Goal: Register for event/course: Sign up to attend an event or enroll in a course

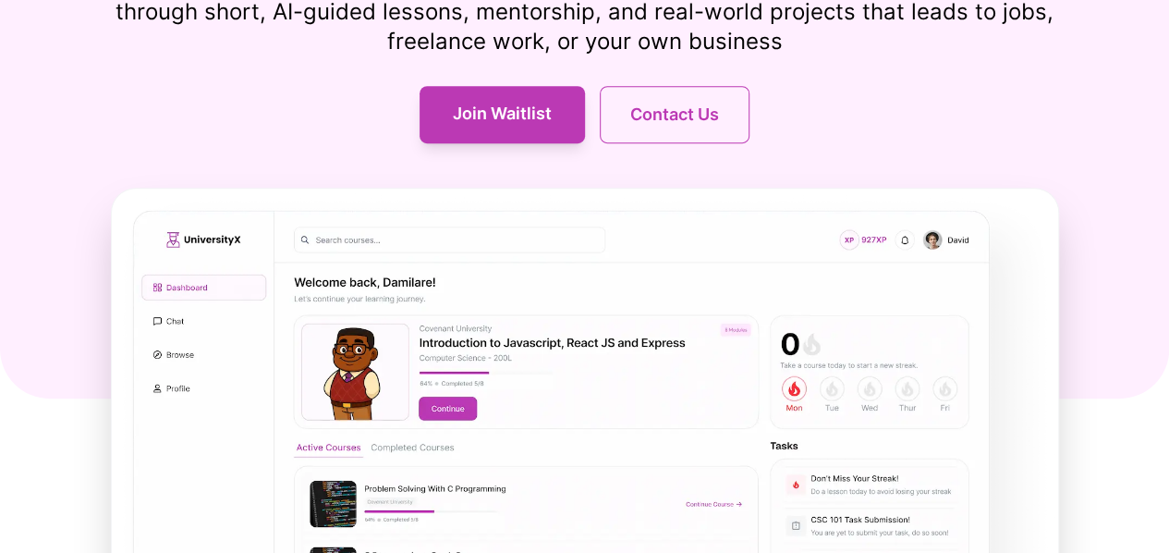
scroll to position [397, 0]
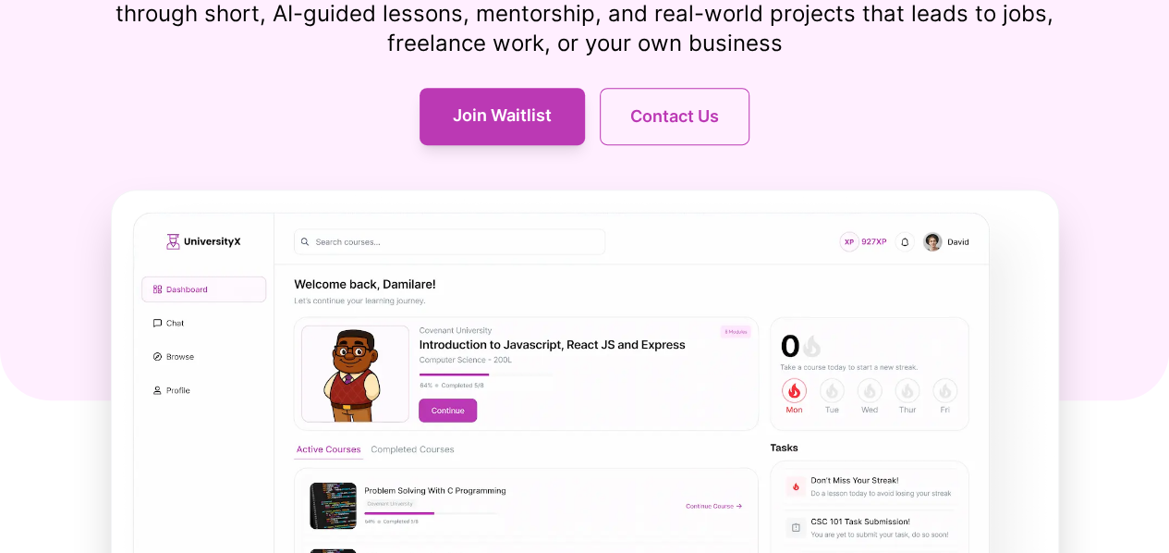
click at [375, 271] on img at bounding box center [585, 492] width 946 height 605
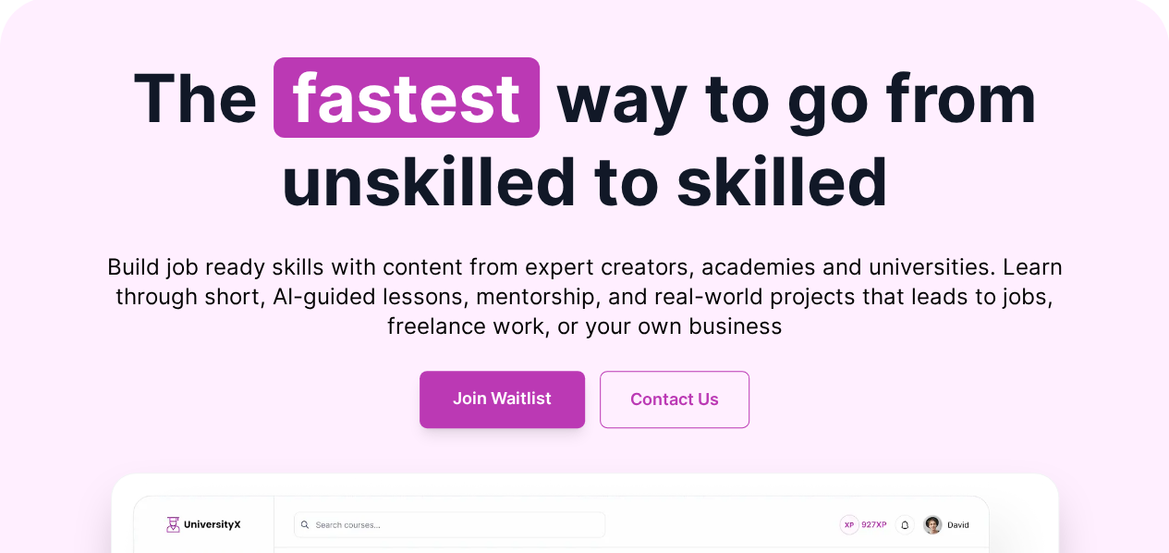
scroll to position [0, 0]
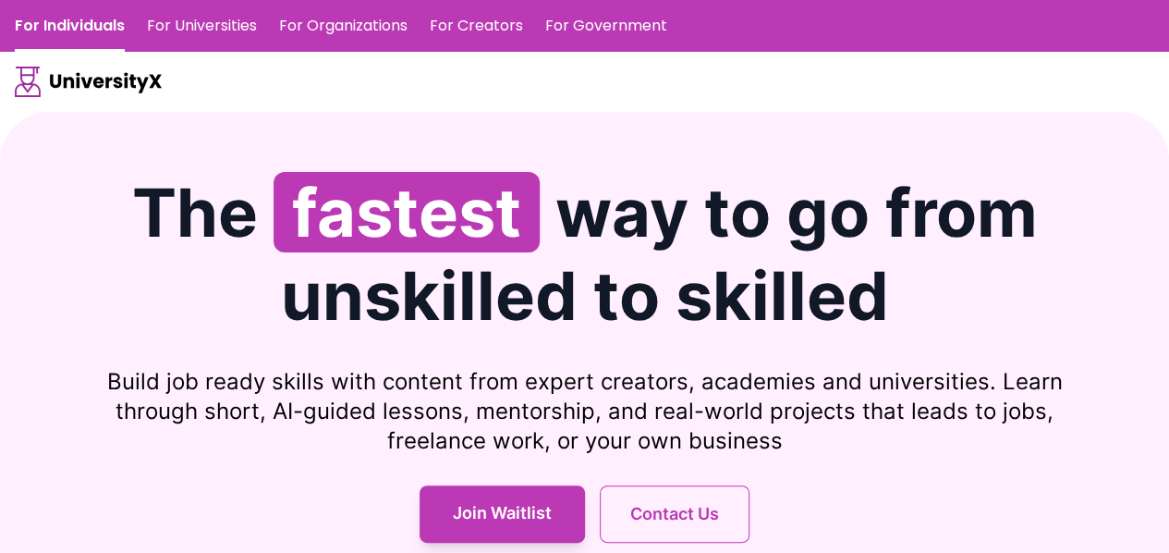
click at [201, 19] on link "For Universities" at bounding box center [202, 26] width 110 height 52
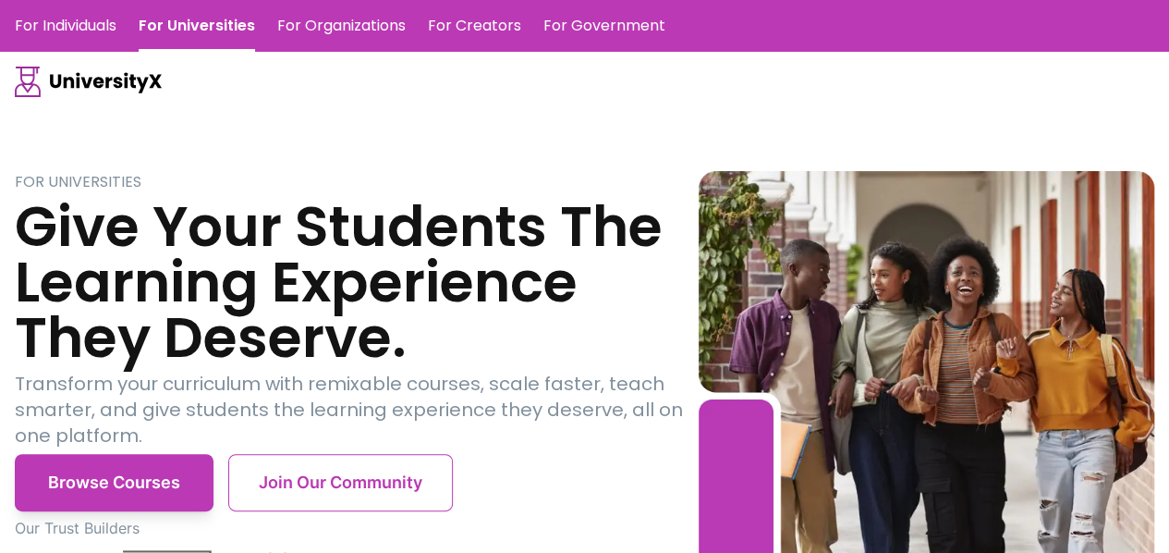
click at [335, 23] on link "For Organizations" at bounding box center [341, 26] width 128 height 52
click at [456, 28] on link "For Creators" at bounding box center [474, 26] width 93 height 52
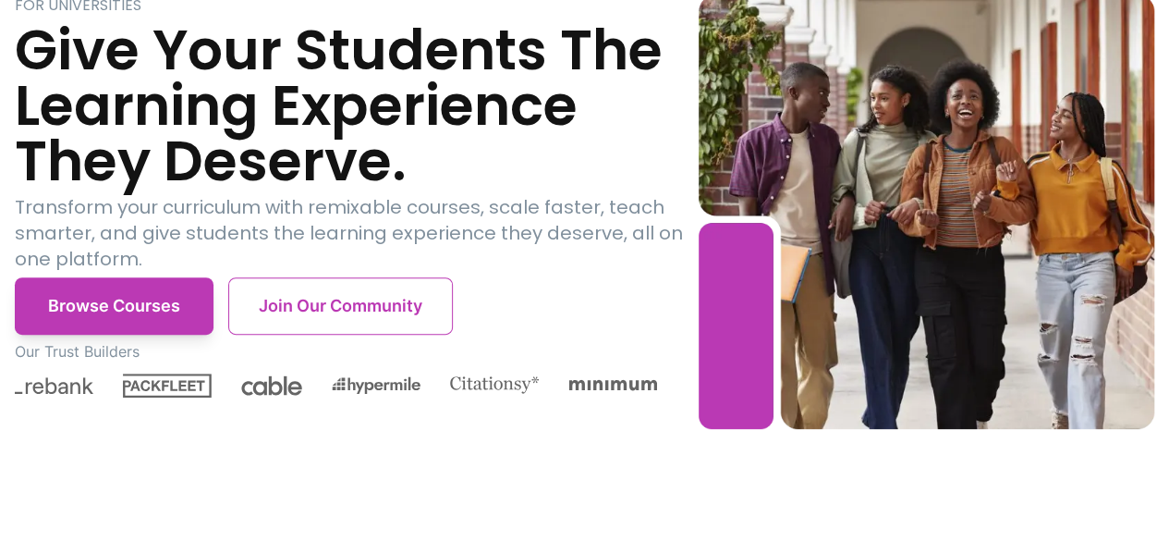
scroll to position [177, 0]
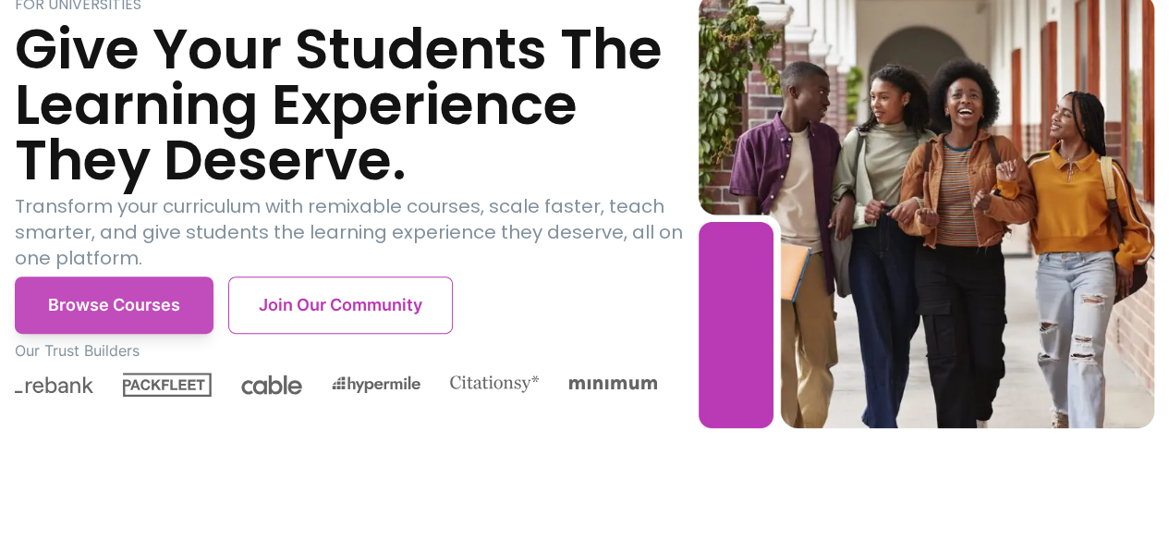
click at [135, 297] on button "Browse Courses" at bounding box center [114, 304] width 199 height 57
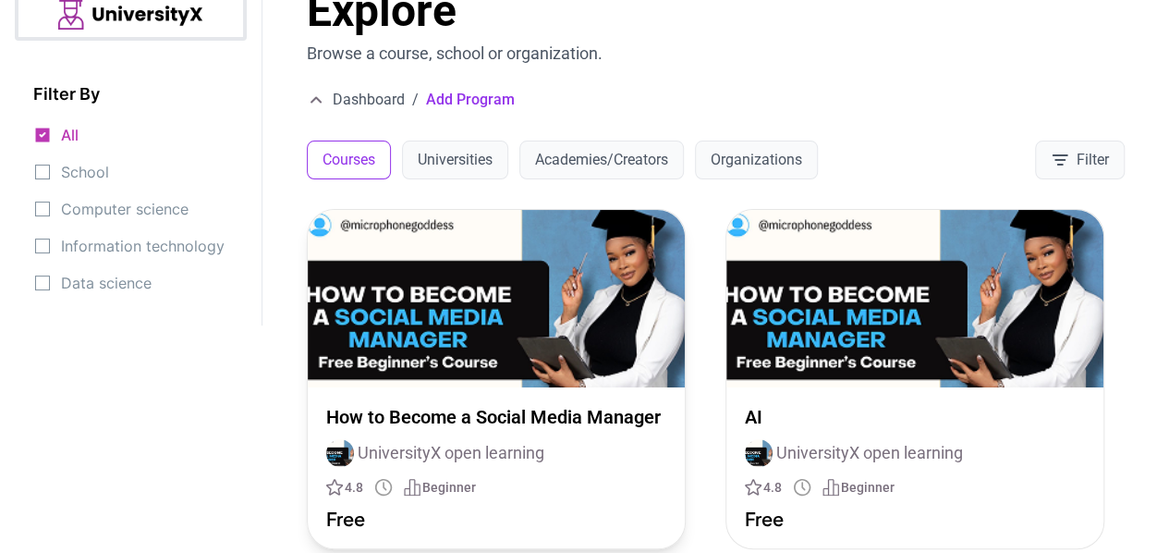
scroll to position [38, 0]
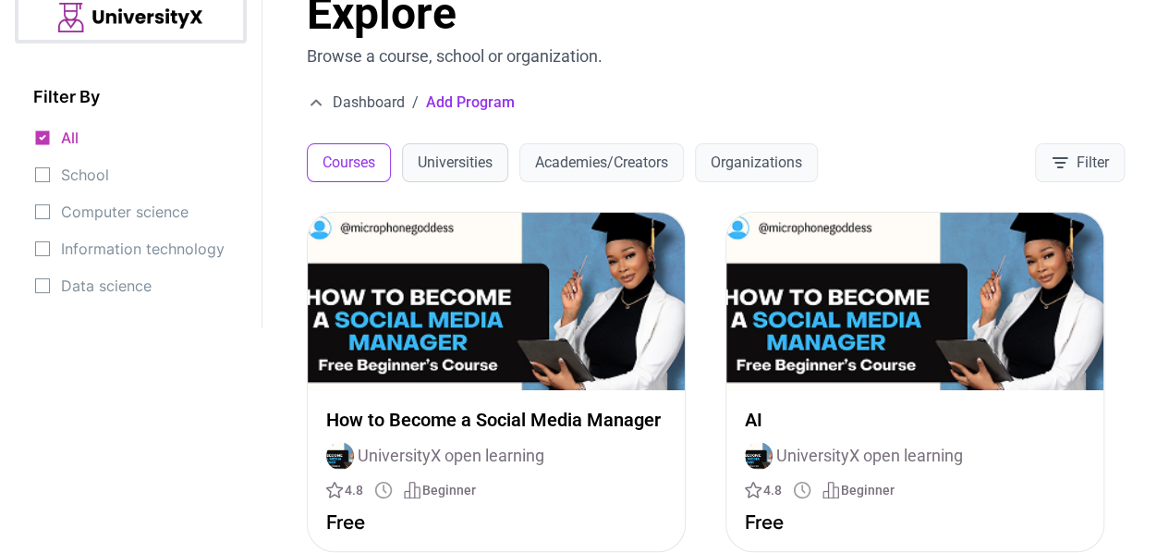
click at [462, 165] on button "Universities" at bounding box center [455, 162] width 106 height 39
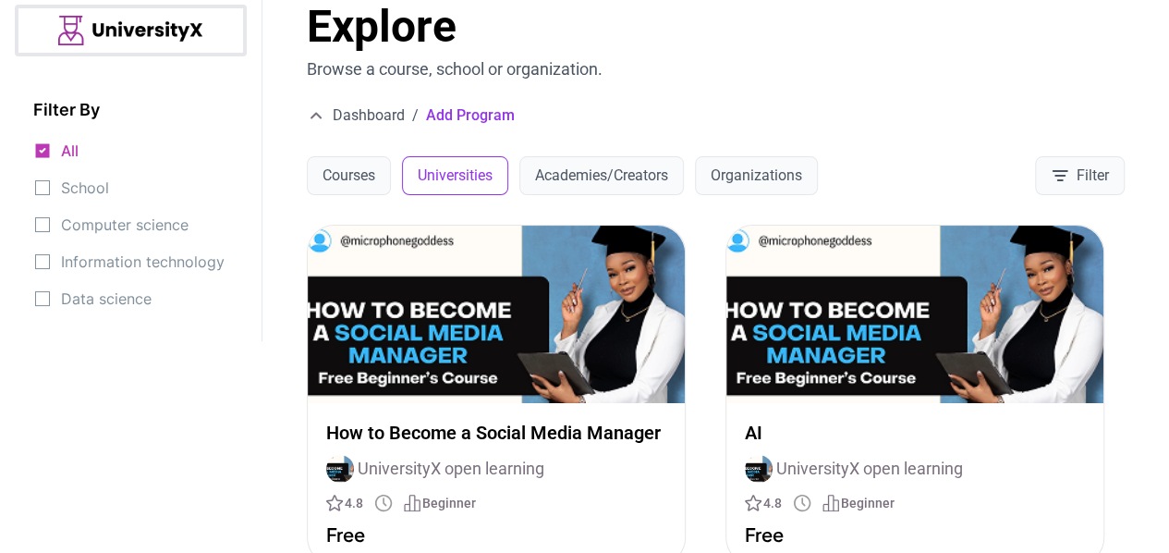
scroll to position [24, 0]
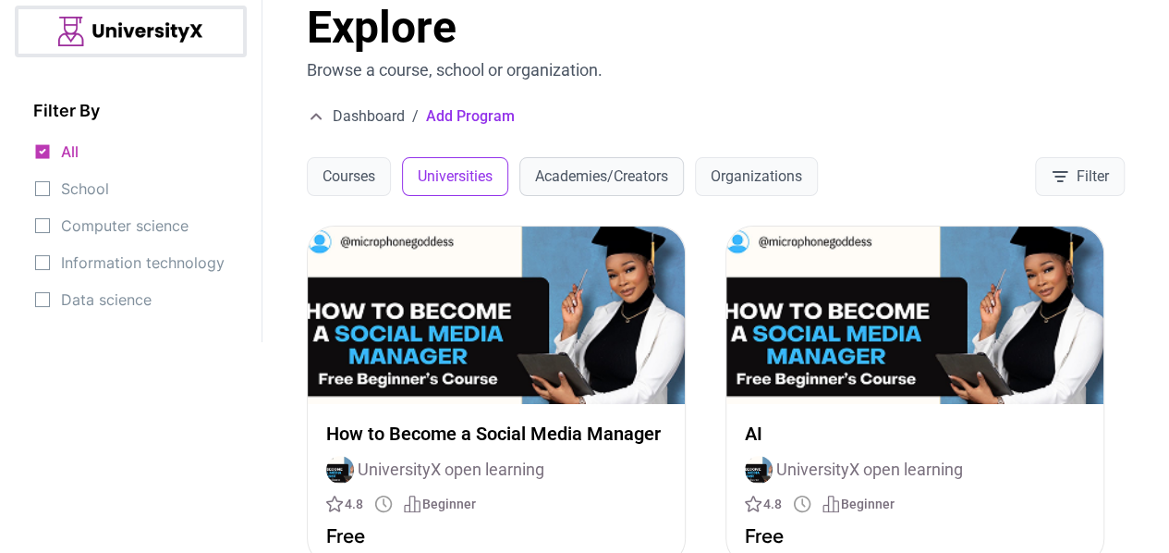
click at [603, 176] on button "Academies/Creators" at bounding box center [601, 176] width 165 height 39
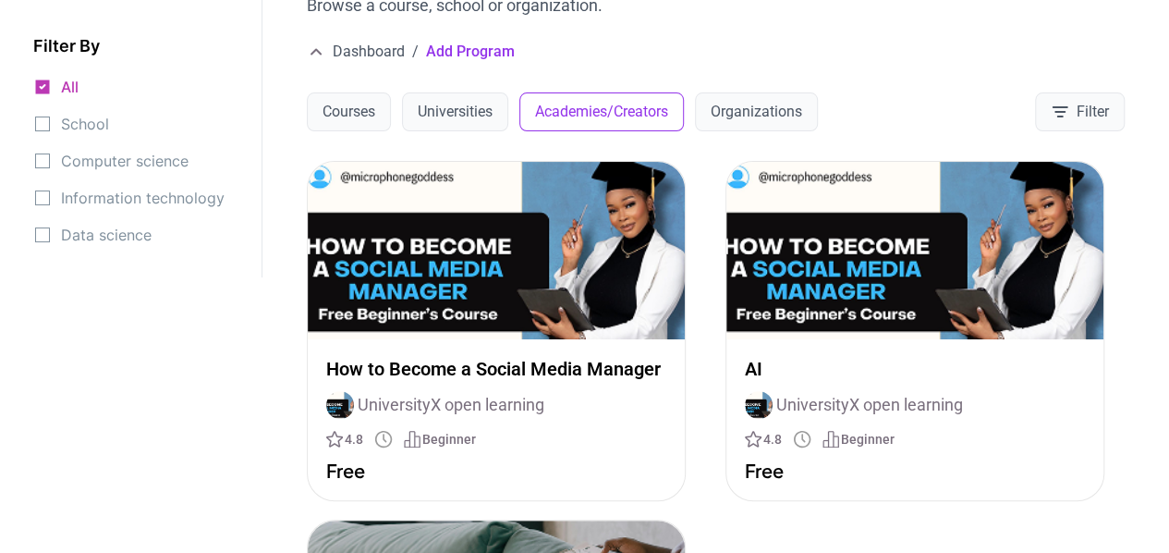
scroll to position [34, 0]
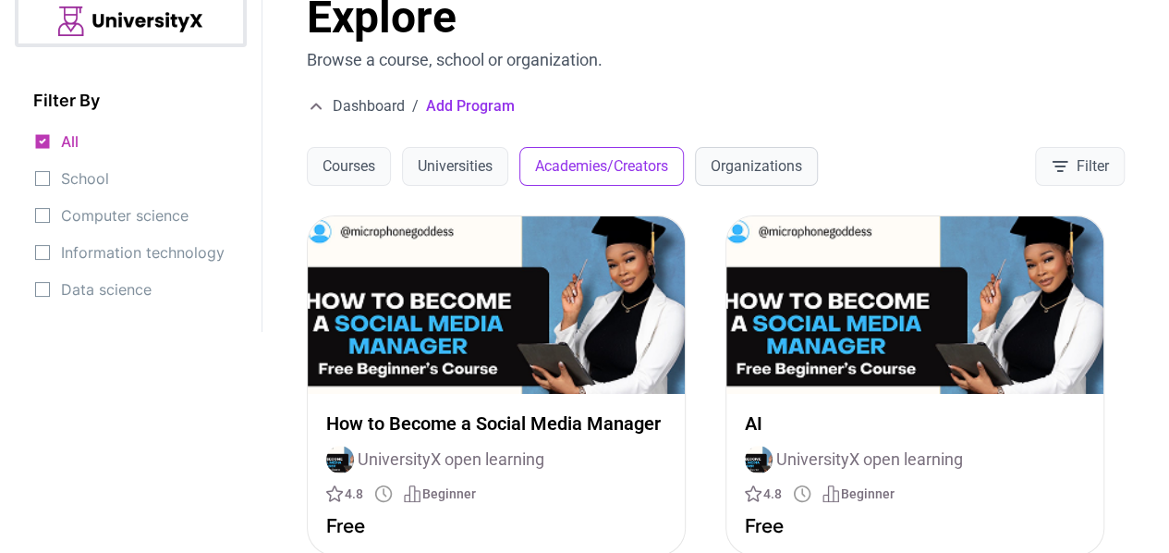
click at [748, 160] on button "Organizations" at bounding box center [756, 166] width 123 height 39
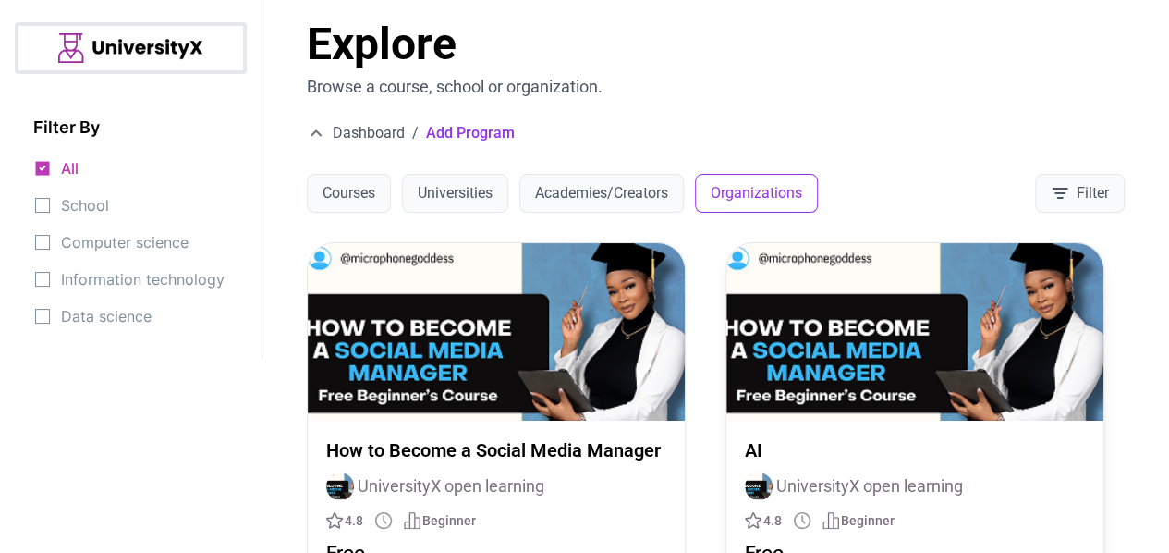
scroll to position [0, 0]
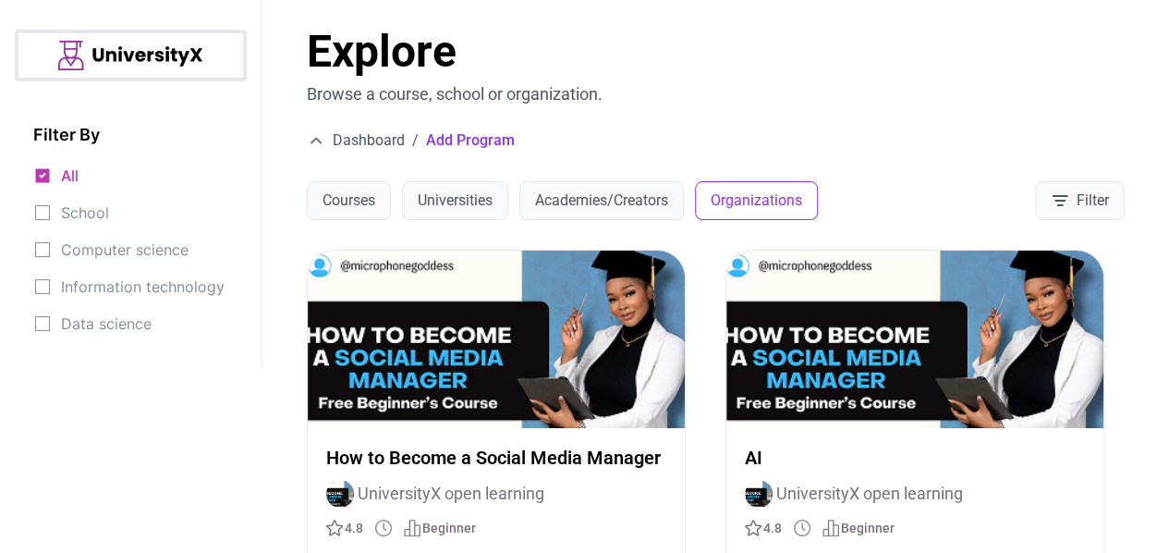
click at [153, 250] on span "Computer science" at bounding box center [125, 250] width 128 height 26
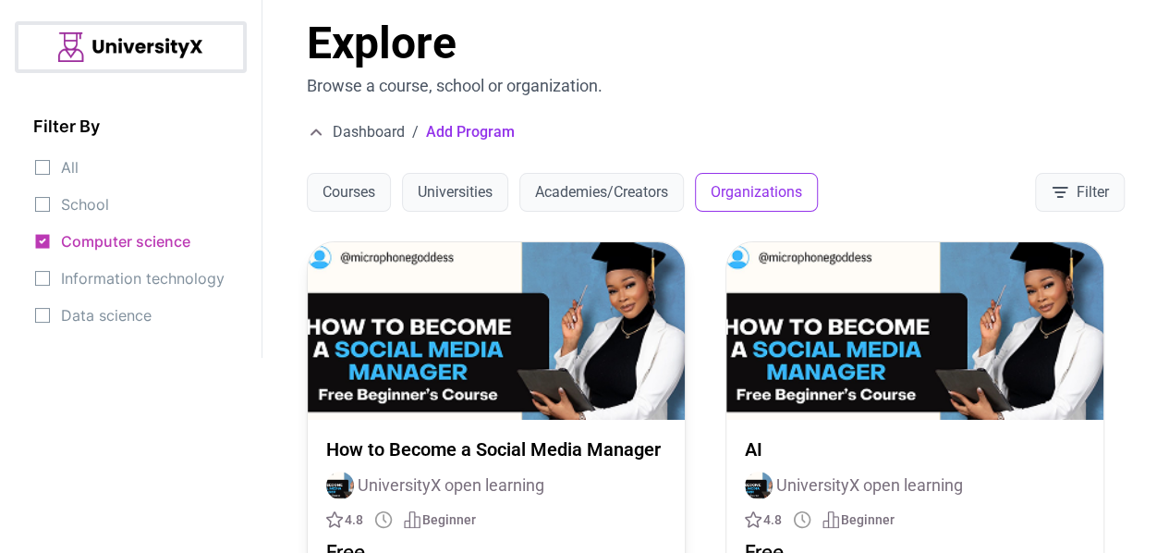
scroll to position [7, 0]
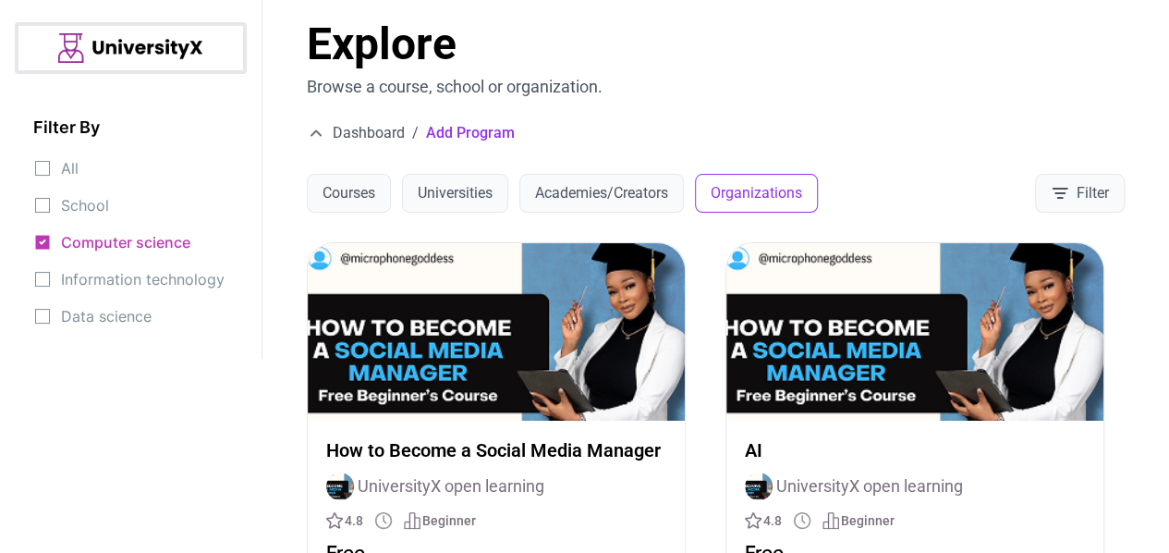
click at [189, 285] on span "Information technology" at bounding box center [143, 279] width 164 height 26
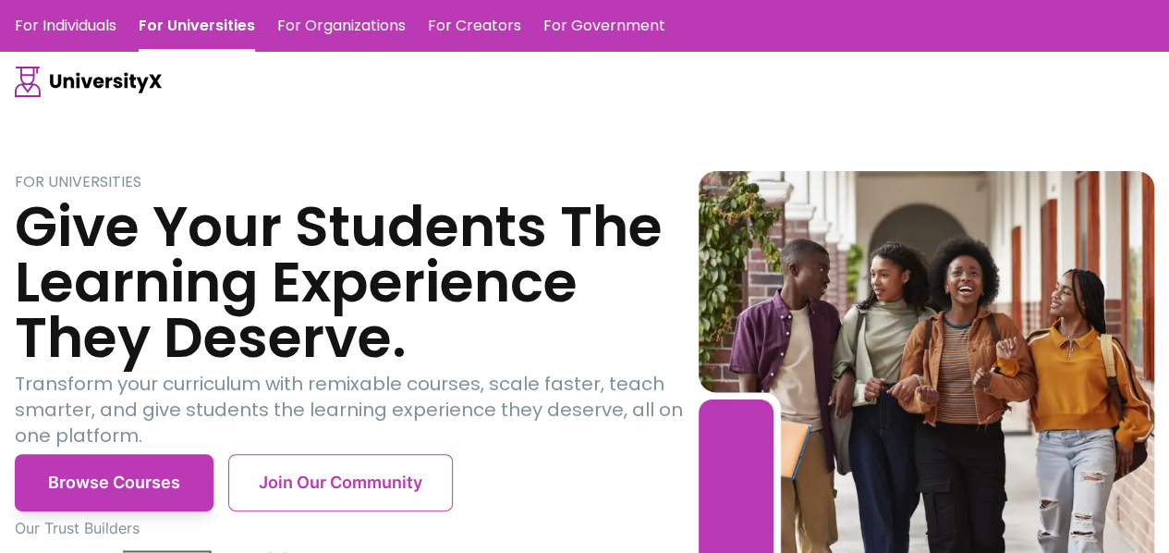
click at [70, 27] on link "For Individuals" at bounding box center [66, 26] width 102 height 52
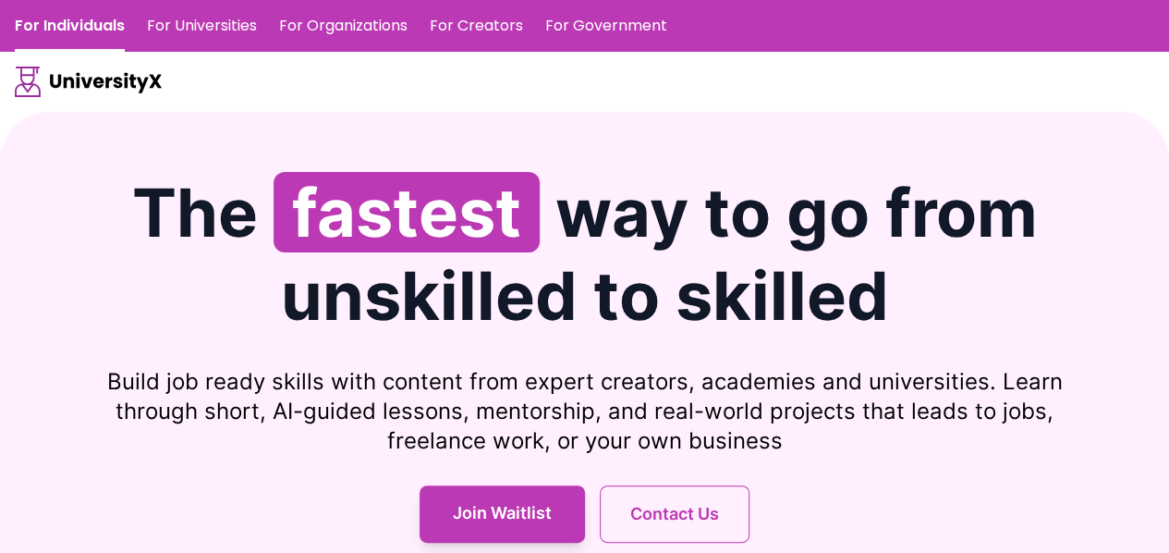
click at [236, 24] on link "For Universities" at bounding box center [202, 26] width 110 height 52
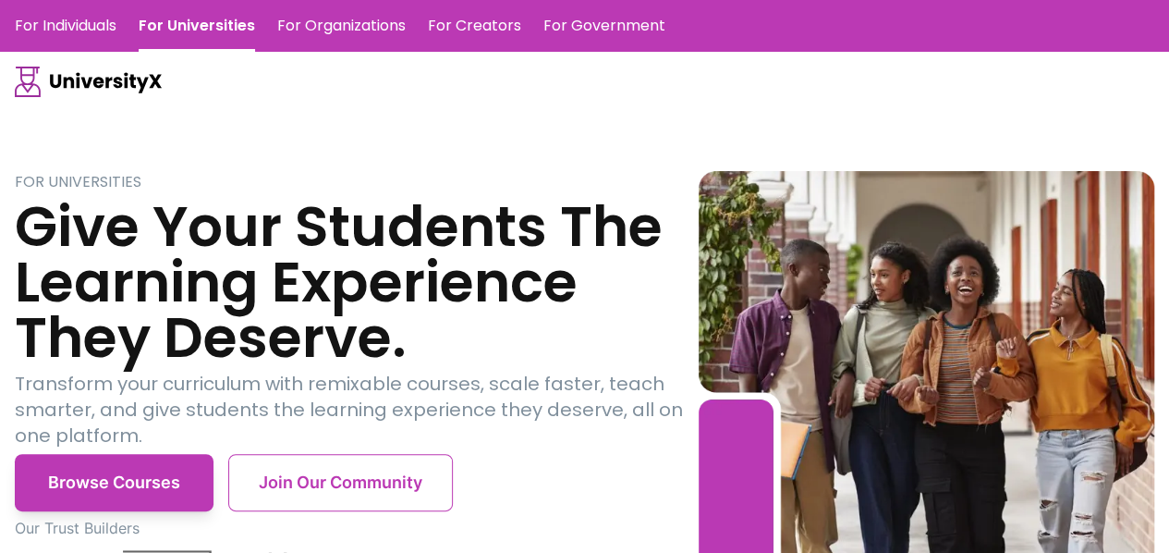
click at [342, 28] on link "For Organizations" at bounding box center [341, 26] width 128 height 52
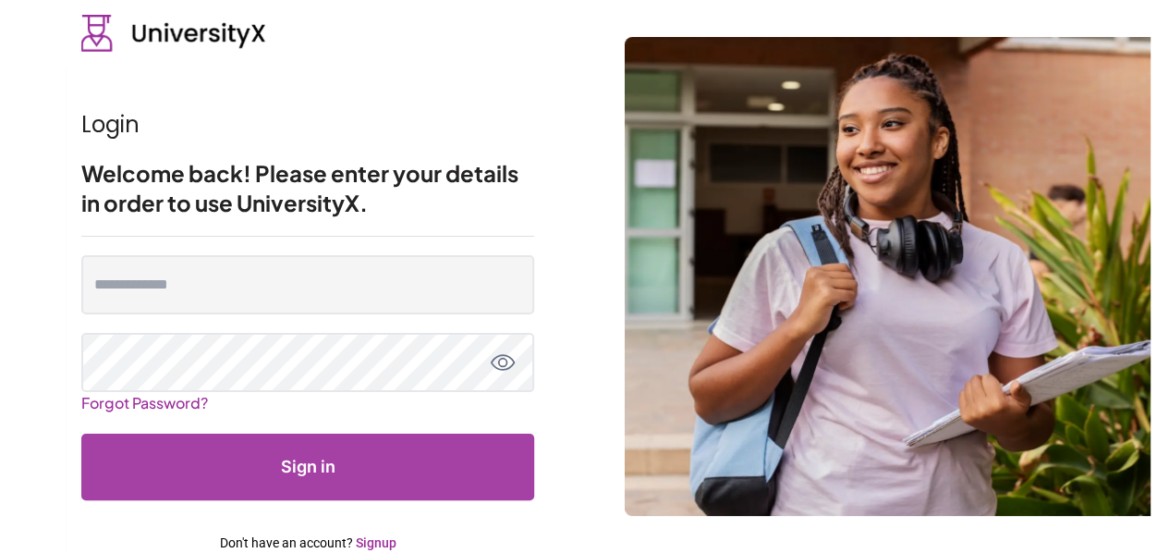
scroll to position [43, 0]
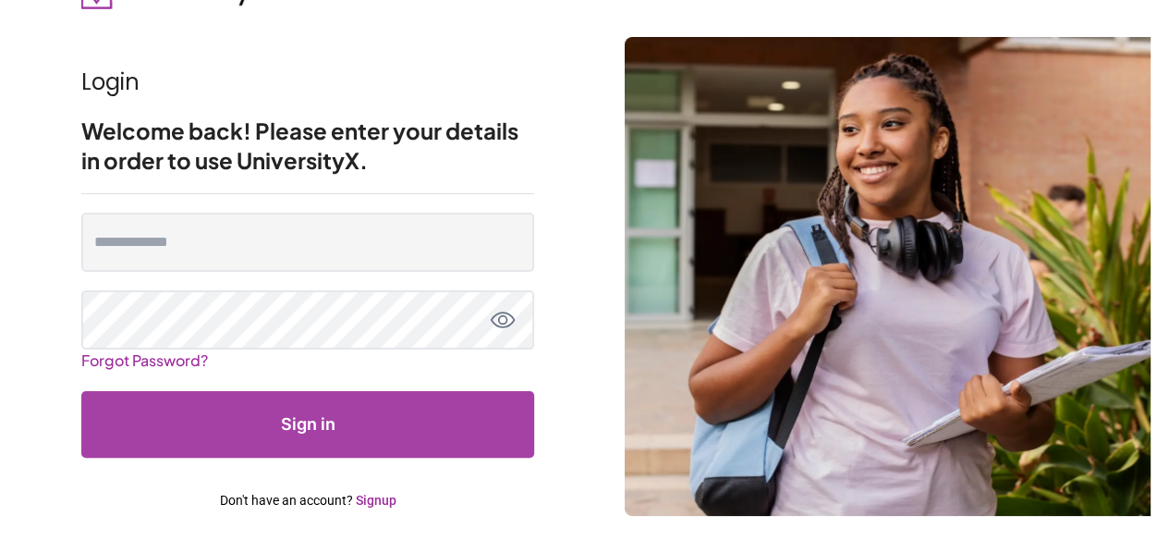
click at [373, 502] on link "Signup" at bounding box center [376, 500] width 41 height 15
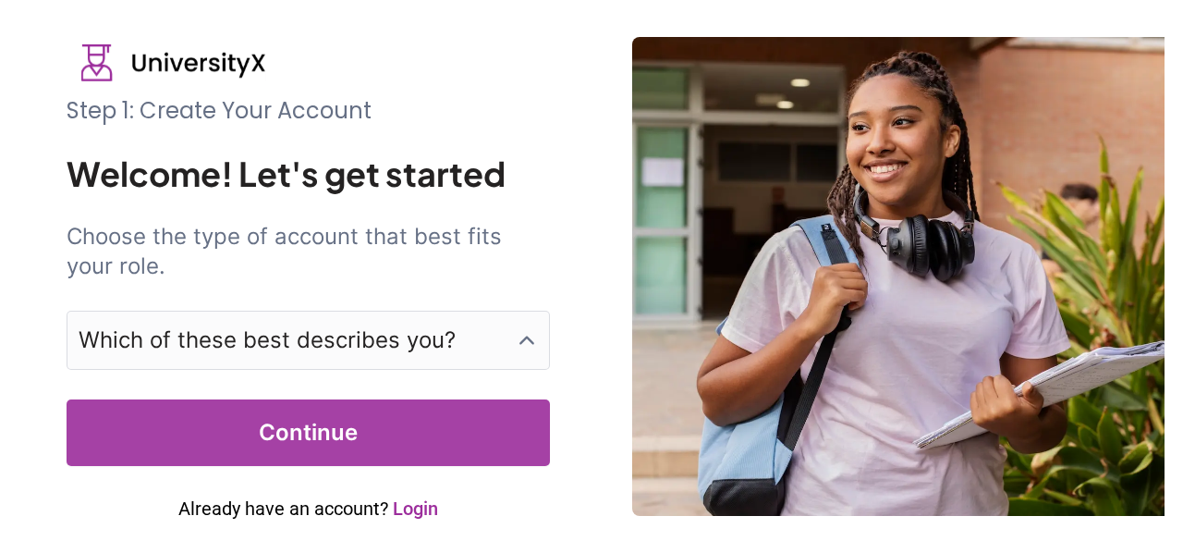
click at [395, 326] on p "Which of these best describes you?" at bounding box center [267, 340] width 377 height 30
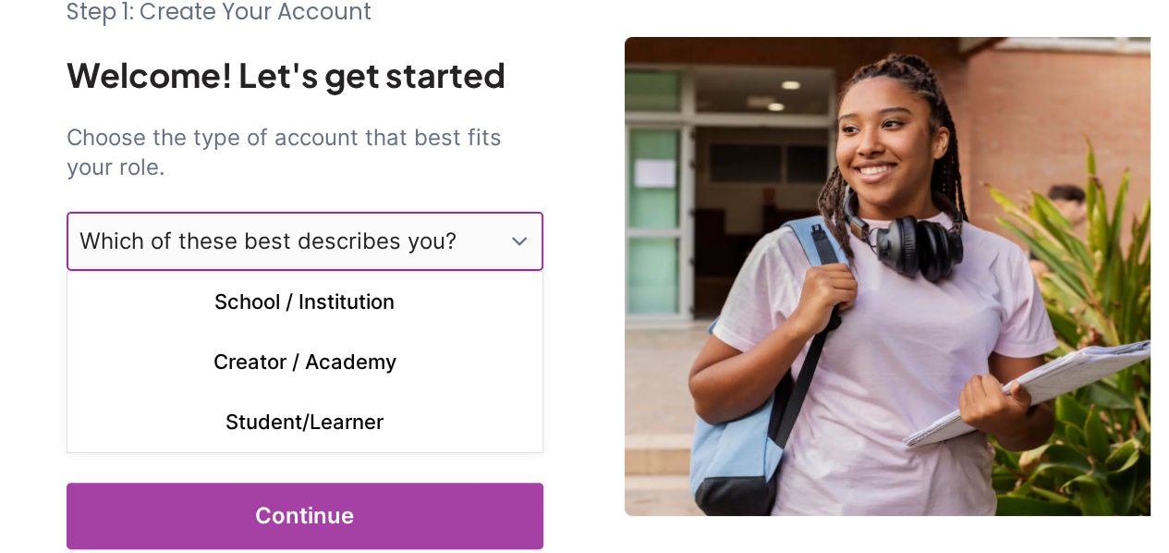
scroll to position [100, 0]
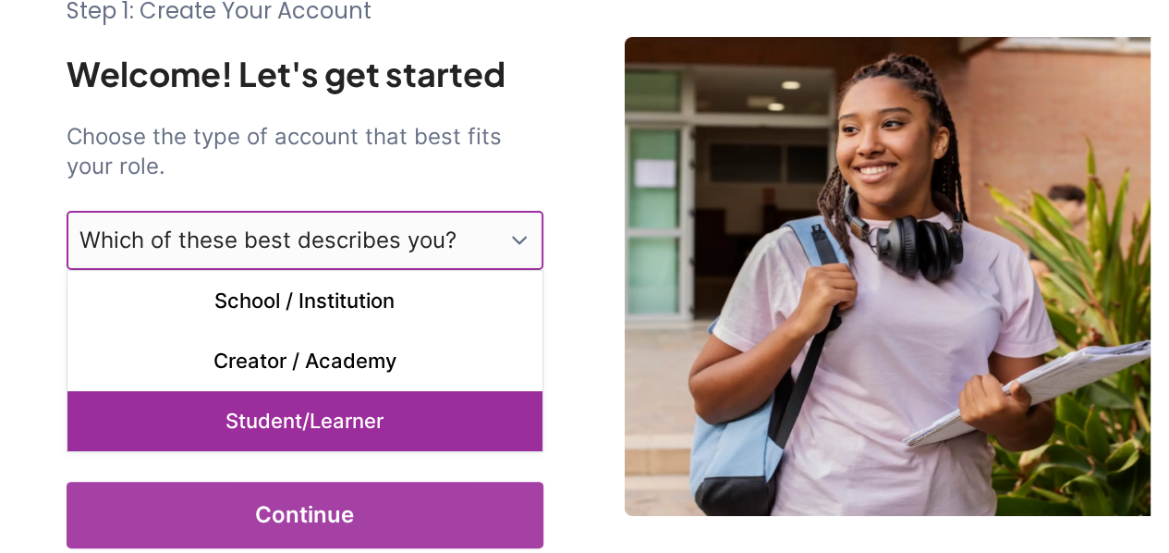
click at [315, 414] on p "Student/Learner" at bounding box center [304, 421] width 475 height 60
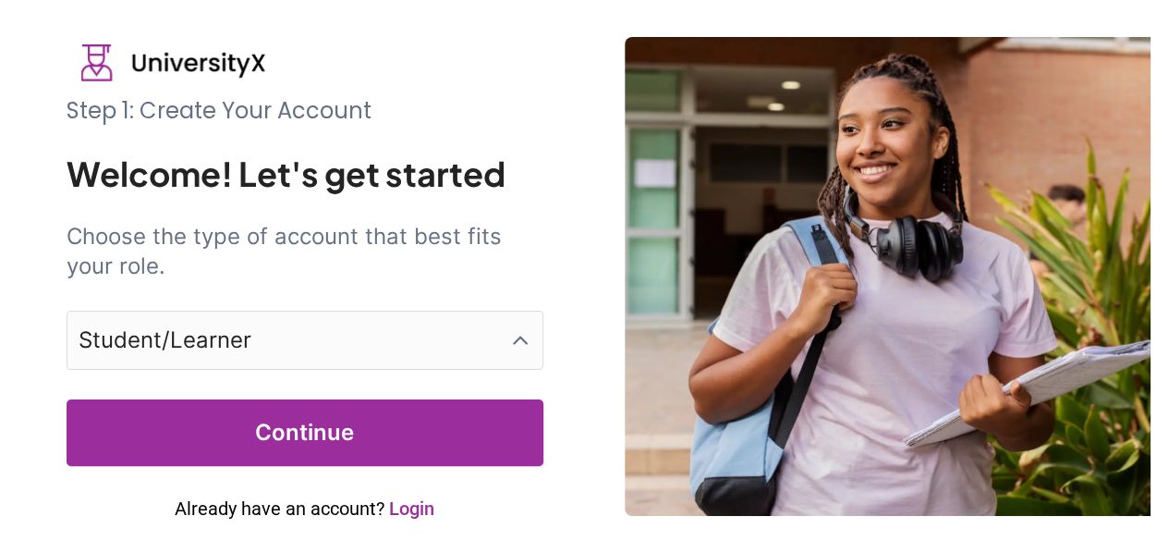
scroll to position [0, 0]
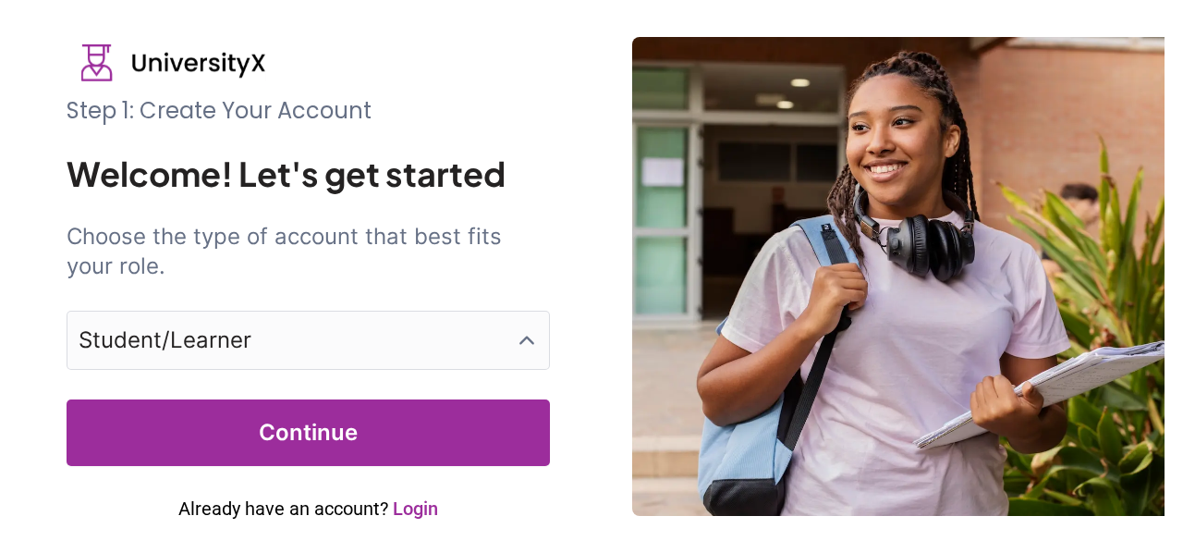
click at [317, 422] on button "Continue" at bounding box center [308, 432] width 483 height 67
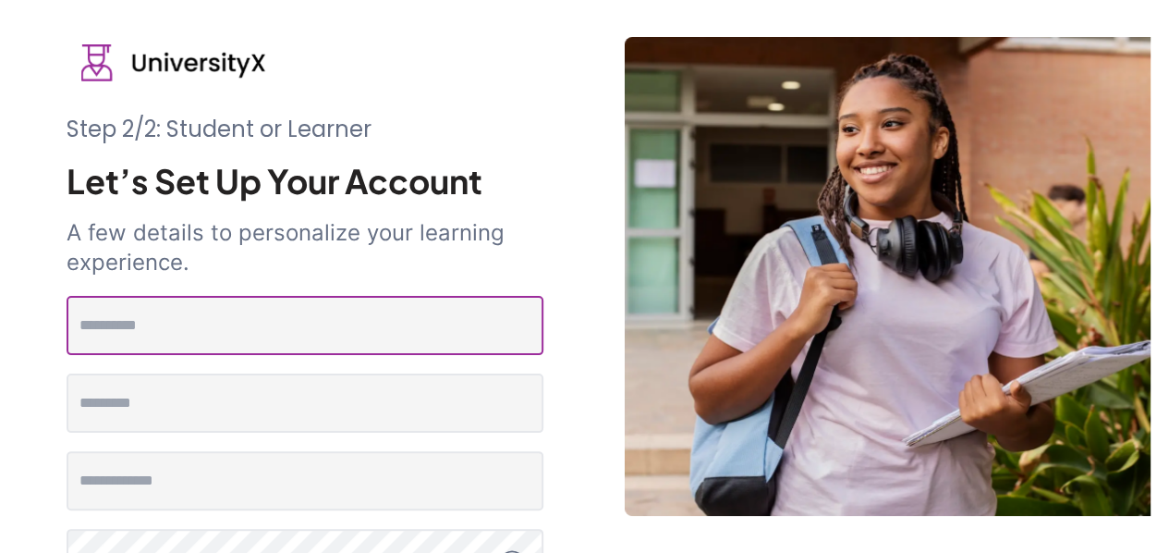
click at [279, 330] on input "text" at bounding box center [305, 325] width 477 height 59
type input "****"
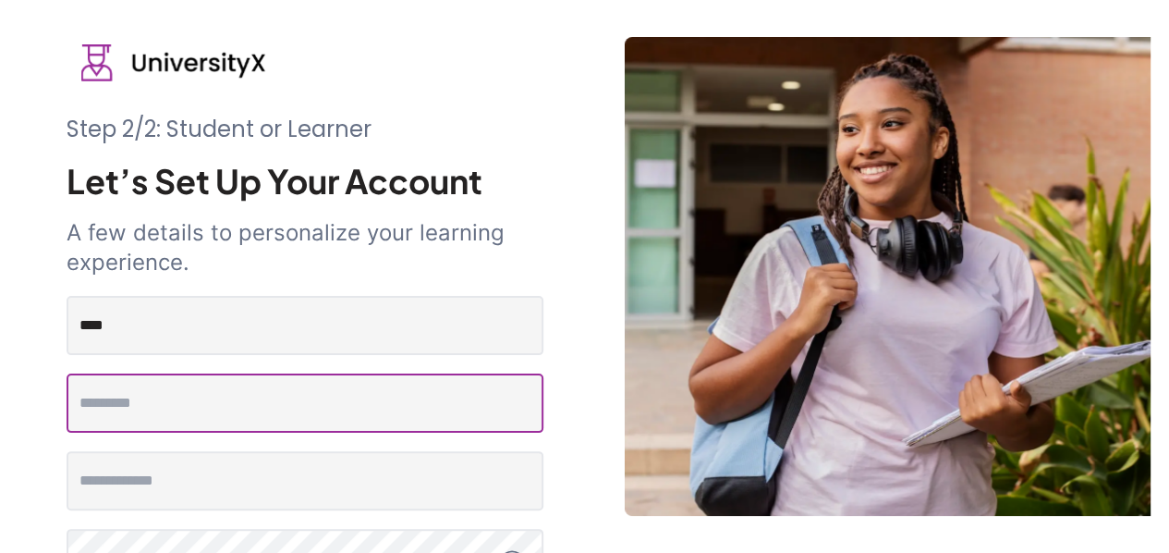
click at [293, 400] on Name "text" at bounding box center [305, 402] width 477 height 59
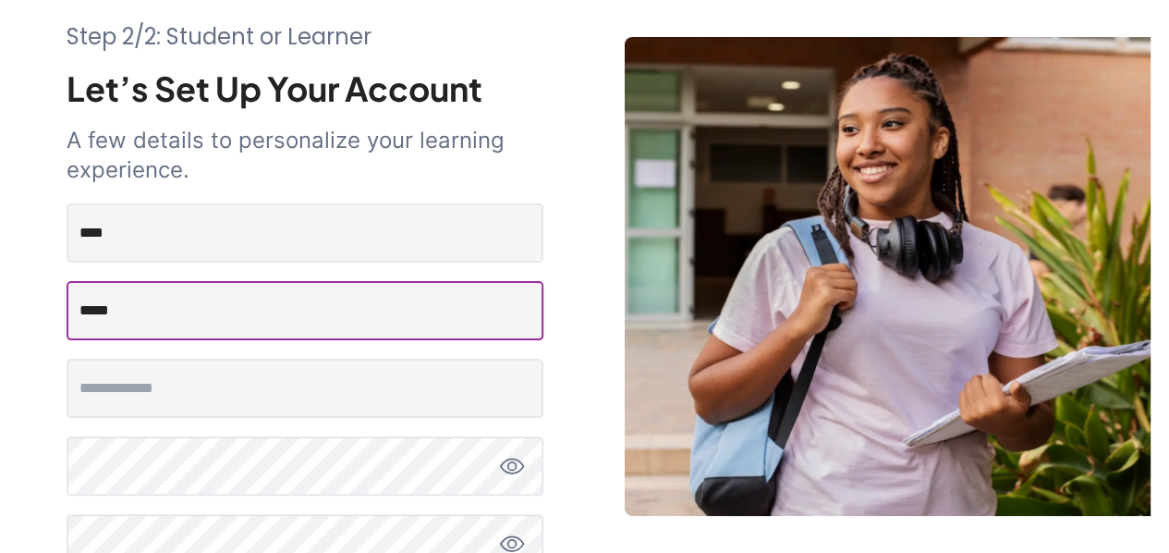
type Name "*****"
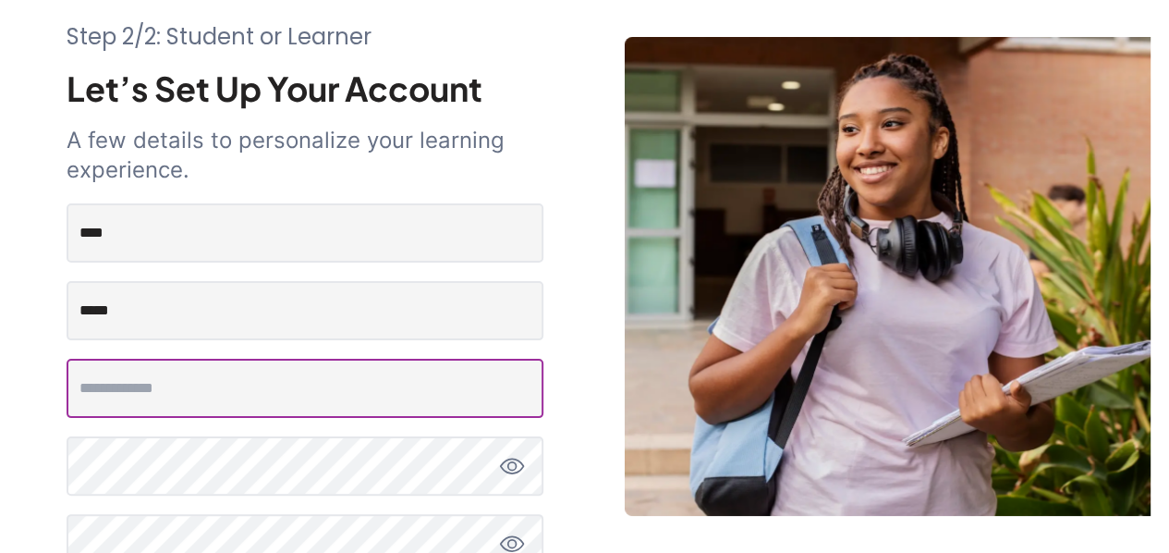
click at [293, 400] on input "email" at bounding box center [305, 388] width 477 height 59
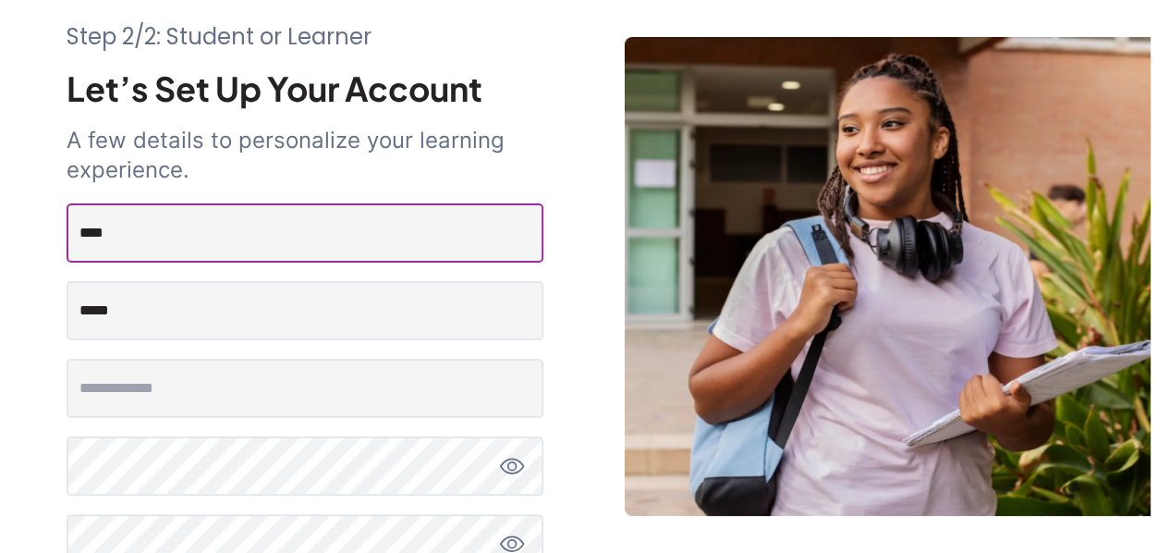
click at [168, 232] on input "****" at bounding box center [305, 232] width 477 height 59
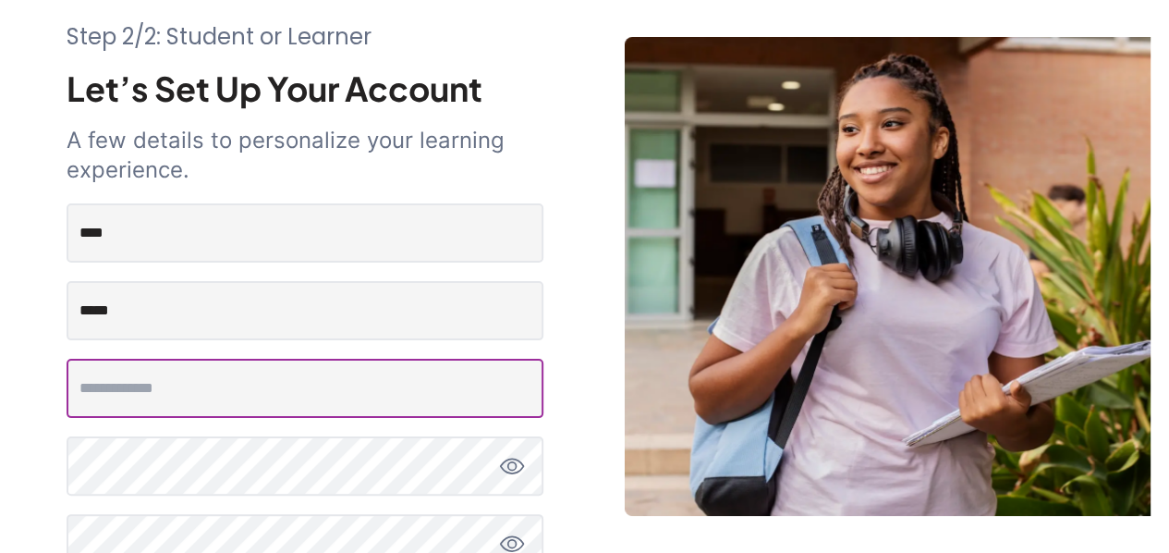
click at [256, 405] on input "email" at bounding box center [305, 388] width 477 height 59
type input "**********"
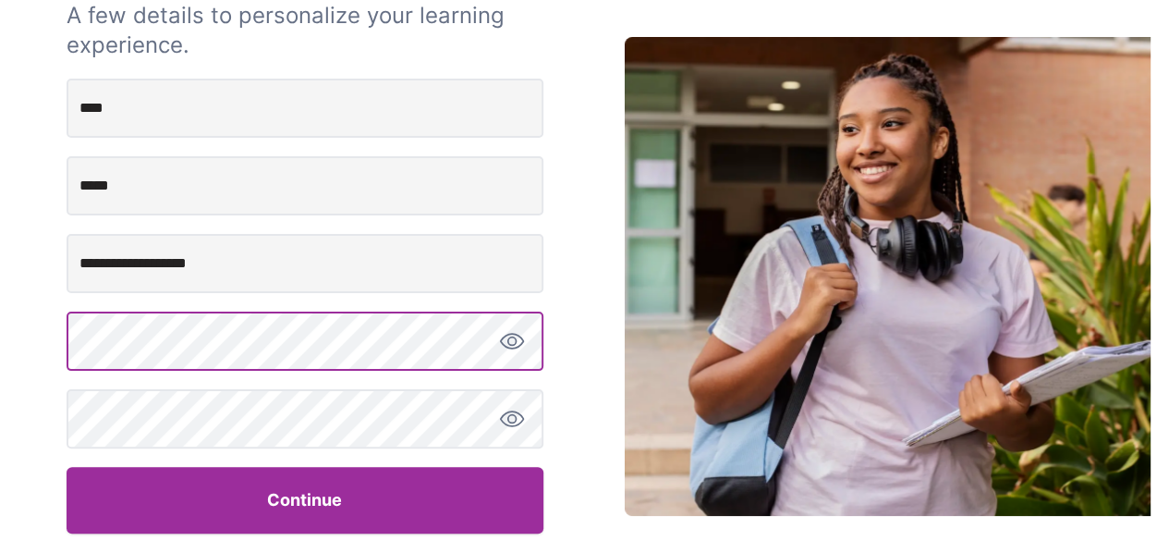
scroll to position [226, 0]
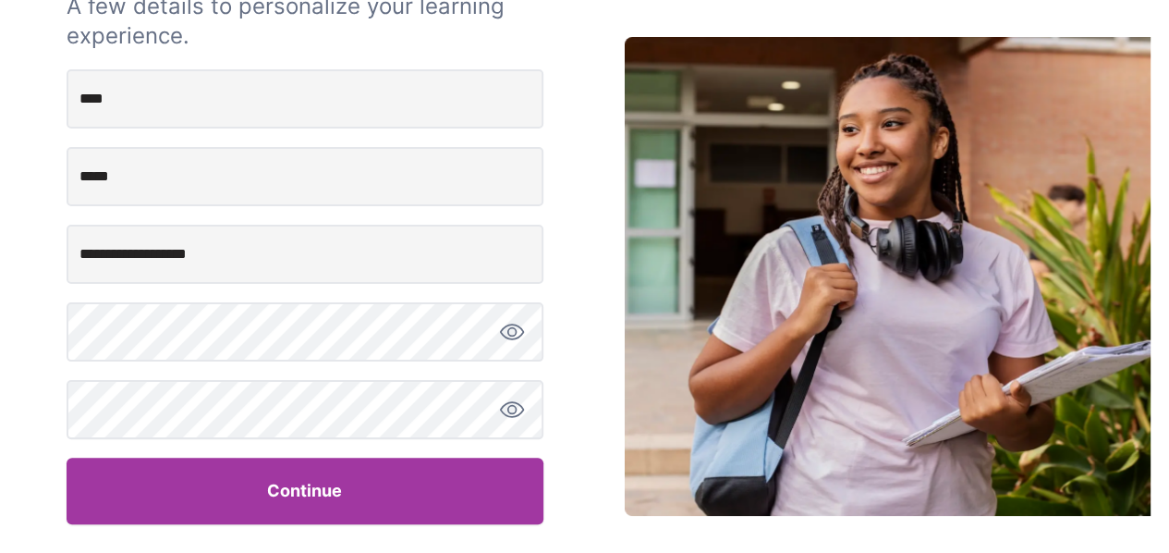
click at [307, 502] on button "Continue" at bounding box center [305, 490] width 477 height 67
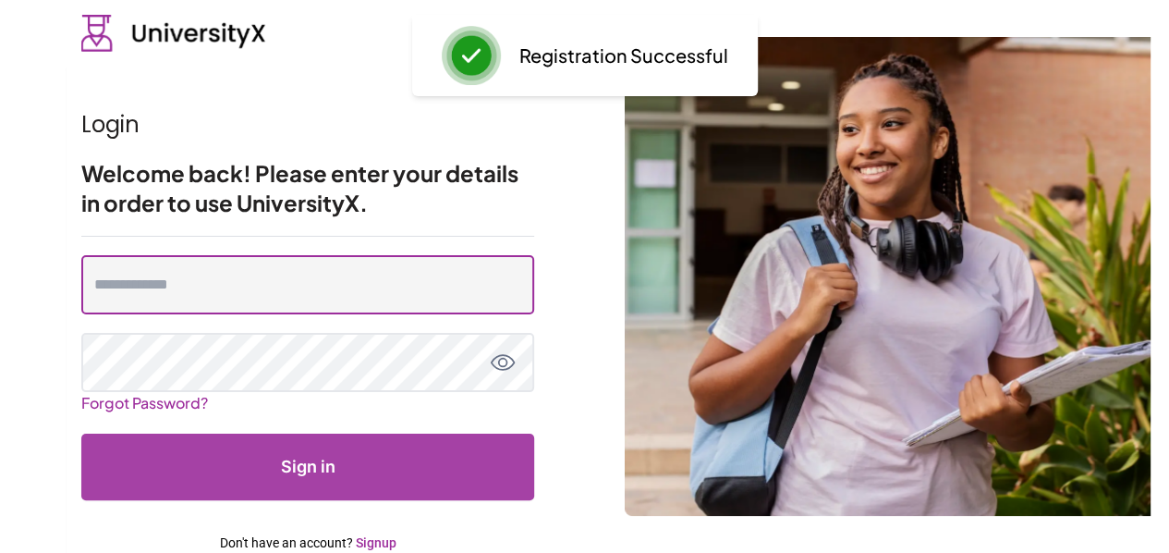
click at [250, 299] on input "email" at bounding box center [307, 284] width 453 height 59
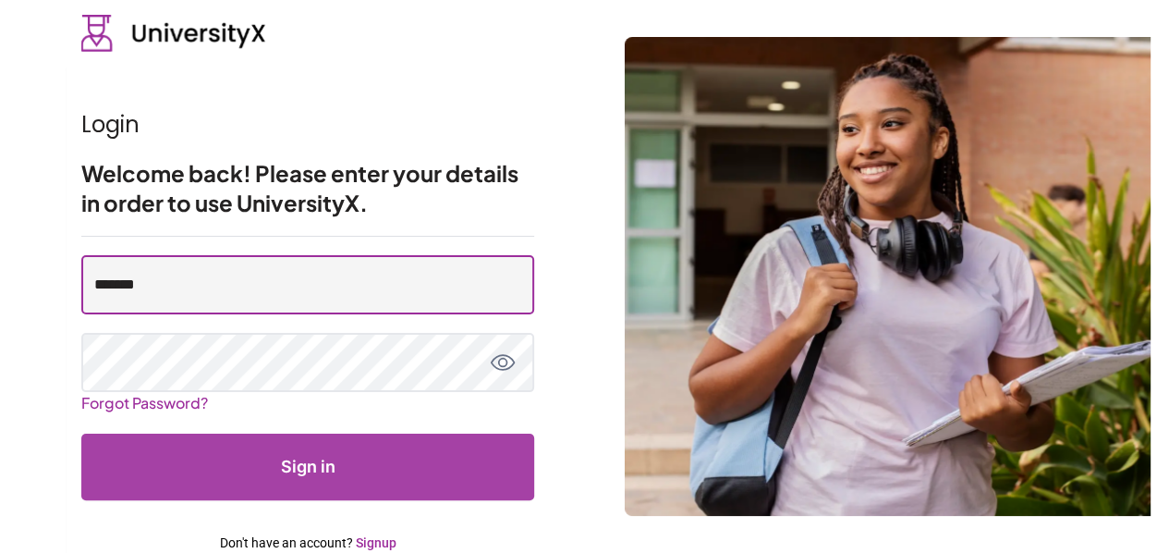
type input "**********"
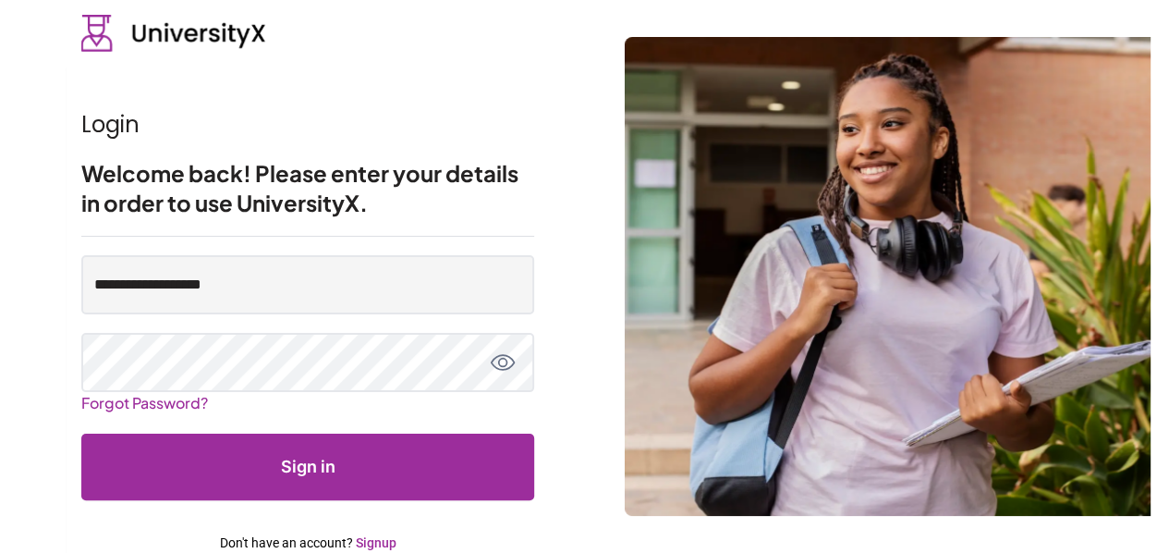
click at [321, 459] on button "Sign in" at bounding box center [307, 466] width 453 height 67
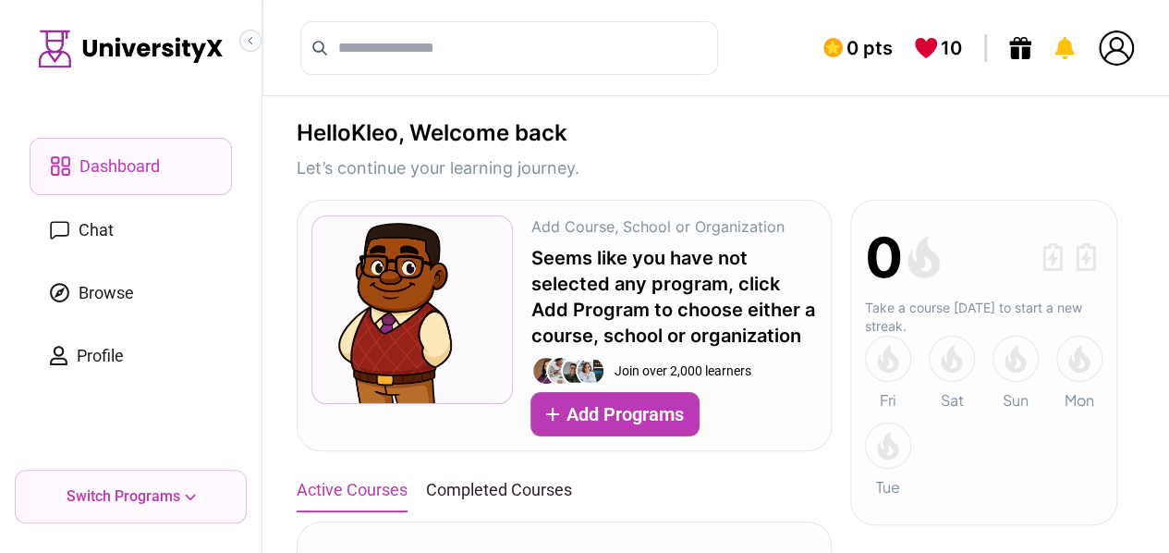
click at [244, 35] on button "Collapse sidebar" at bounding box center [250, 41] width 22 height 22
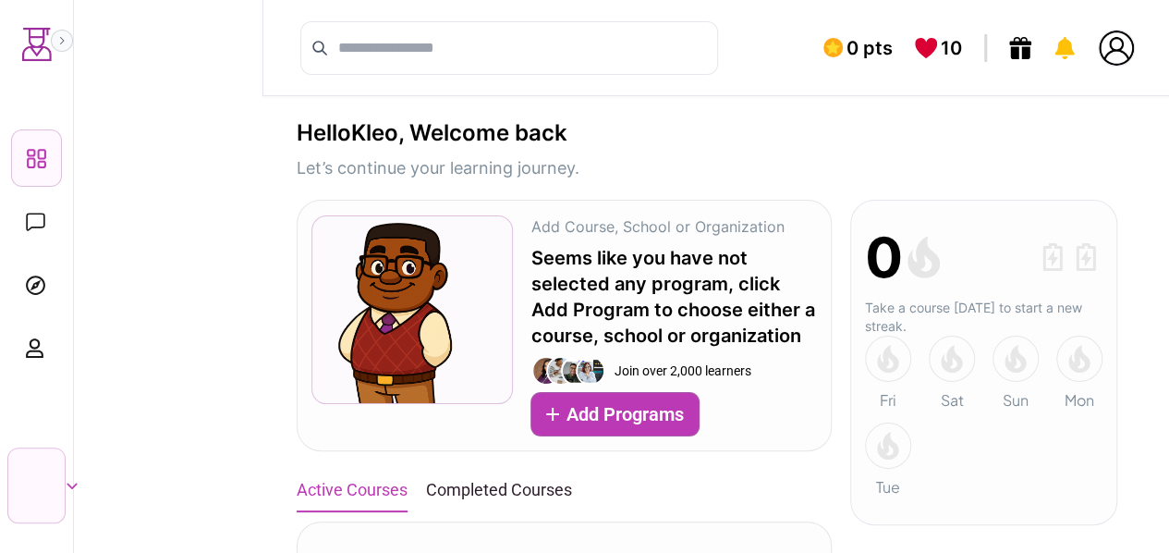
click at [60, 38] on icon "Expand sidebar" at bounding box center [61, 40] width 11 height 11
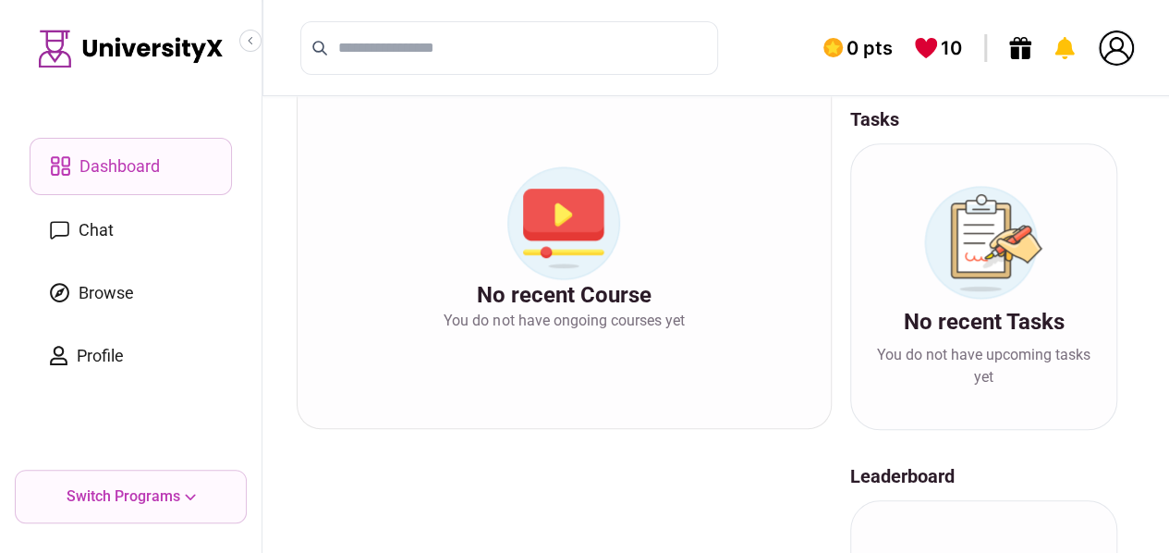
scroll to position [372, 0]
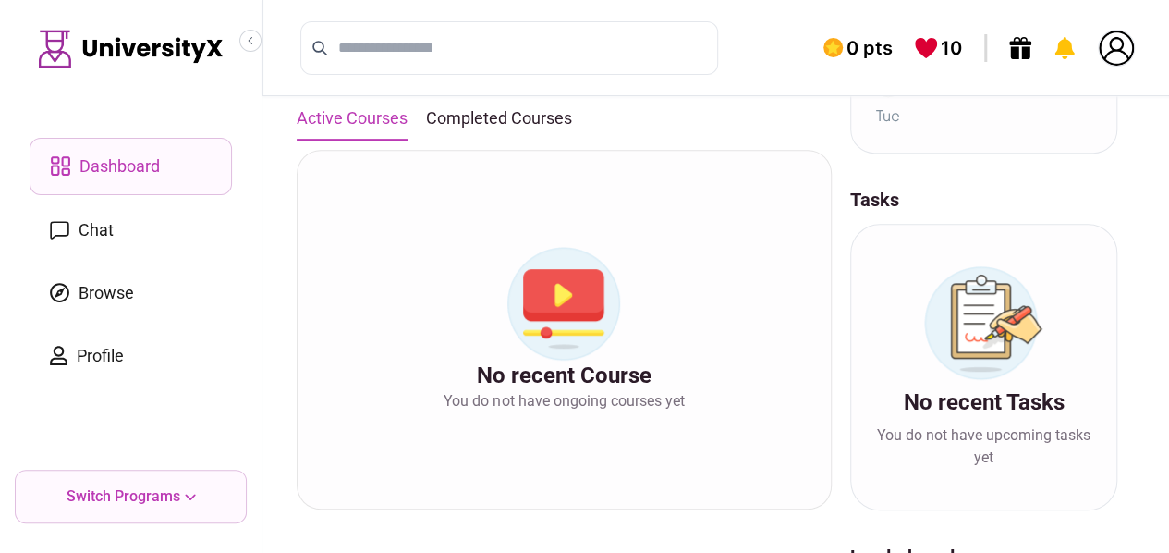
click at [539, 272] on img at bounding box center [563, 304] width 115 height 114
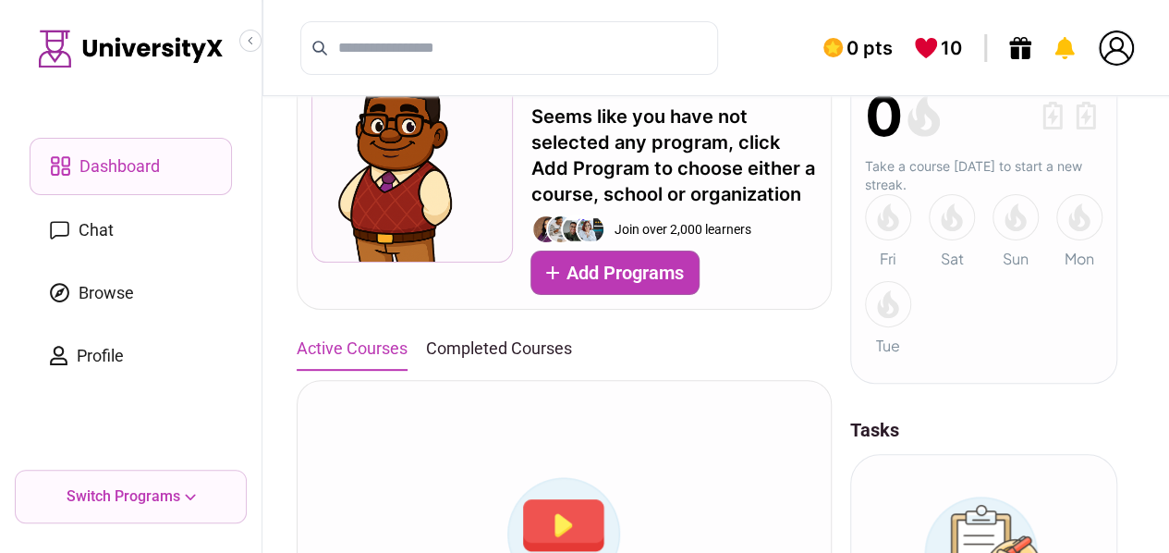
scroll to position [140, 0]
click at [506, 354] on button "Completed Courses" at bounding box center [499, 349] width 146 height 41
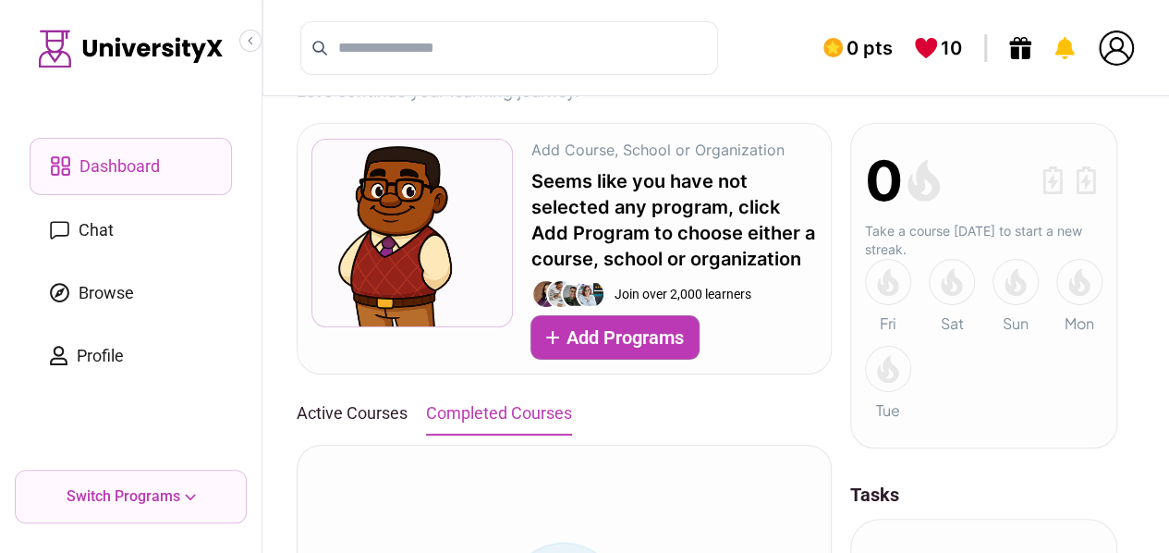
scroll to position [74, 0]
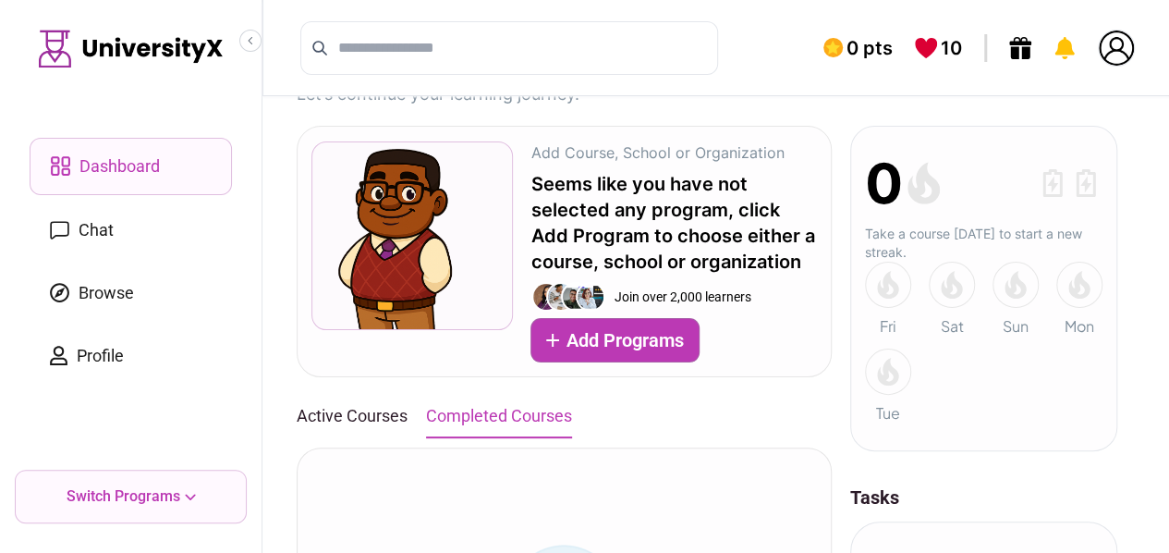
click at [396, 406] on button "Active Courses" at bounding box center [352, 416] width 111 height 41
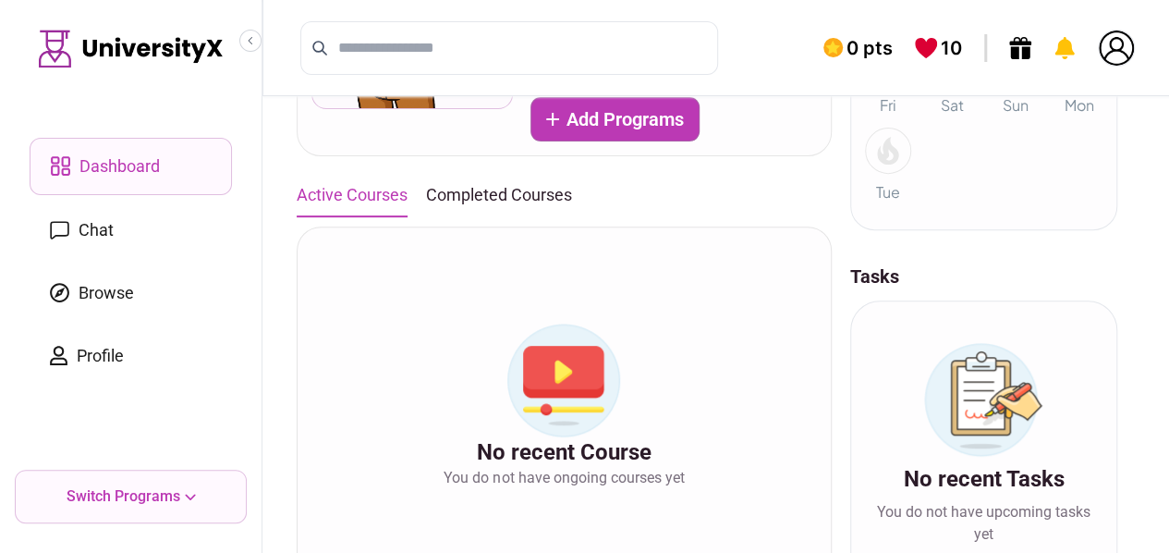
scroll to position [278, 0]
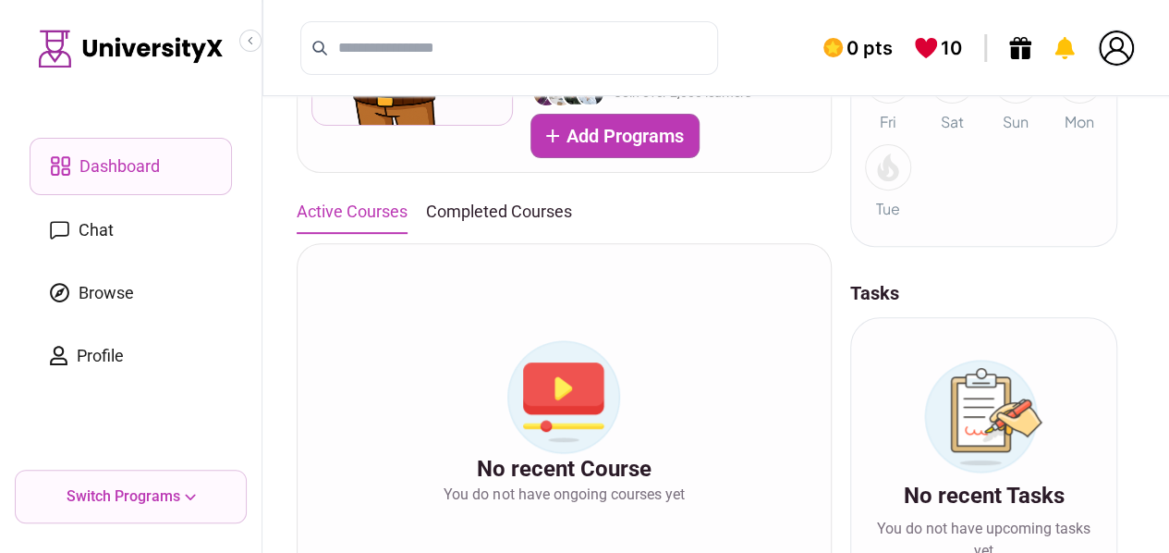
click at [495, 221] on button "Completed Courses" at bounding box center [499, 211] width 146 height 41
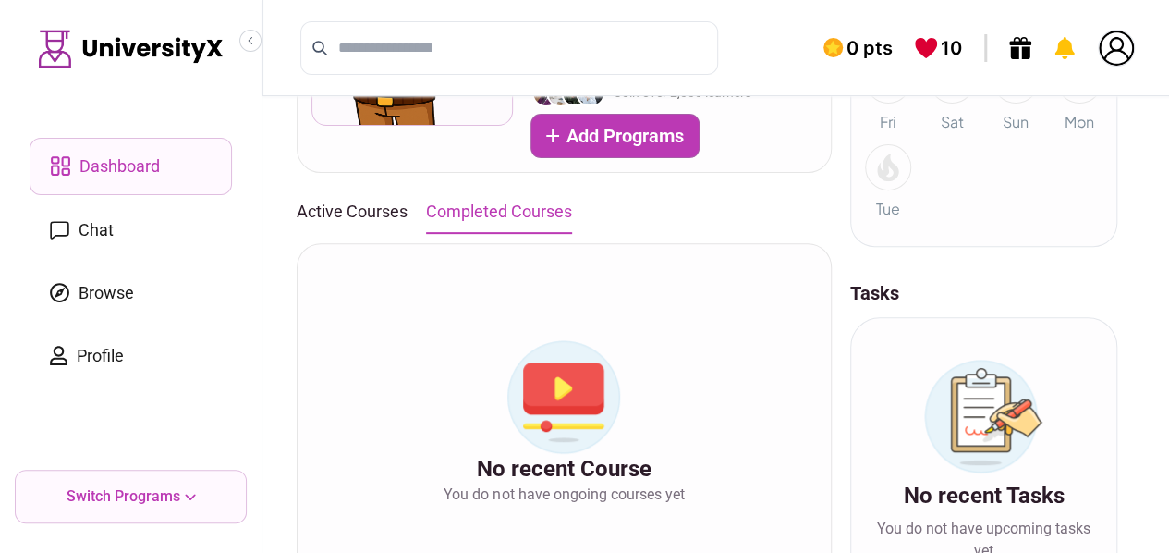
click at [383, 207] on button "Active Courses" at bounding box center [352, 211] width 111 height 41
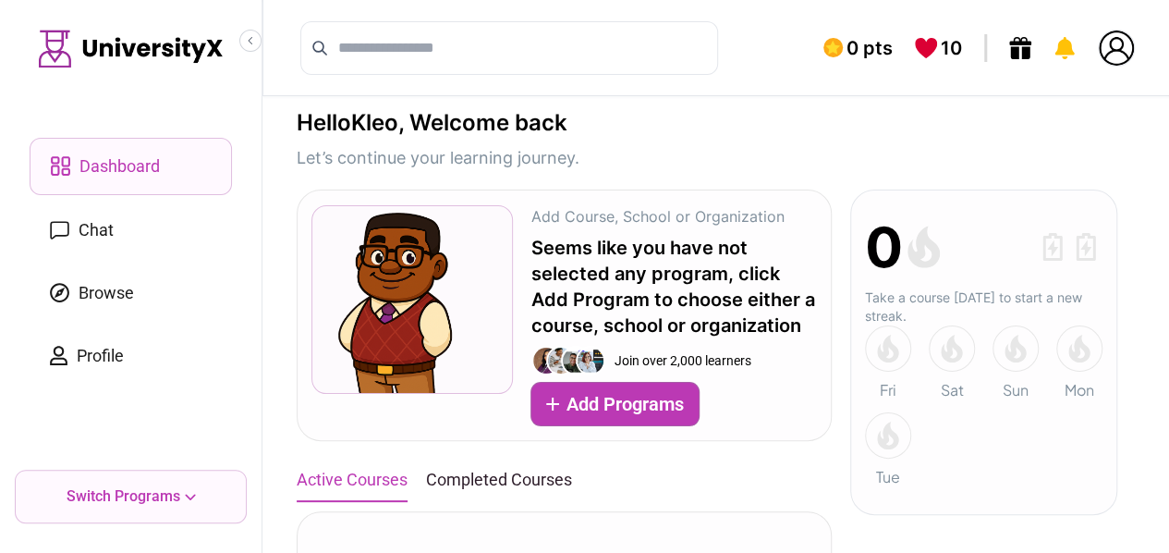
scroll to position [0, 0]
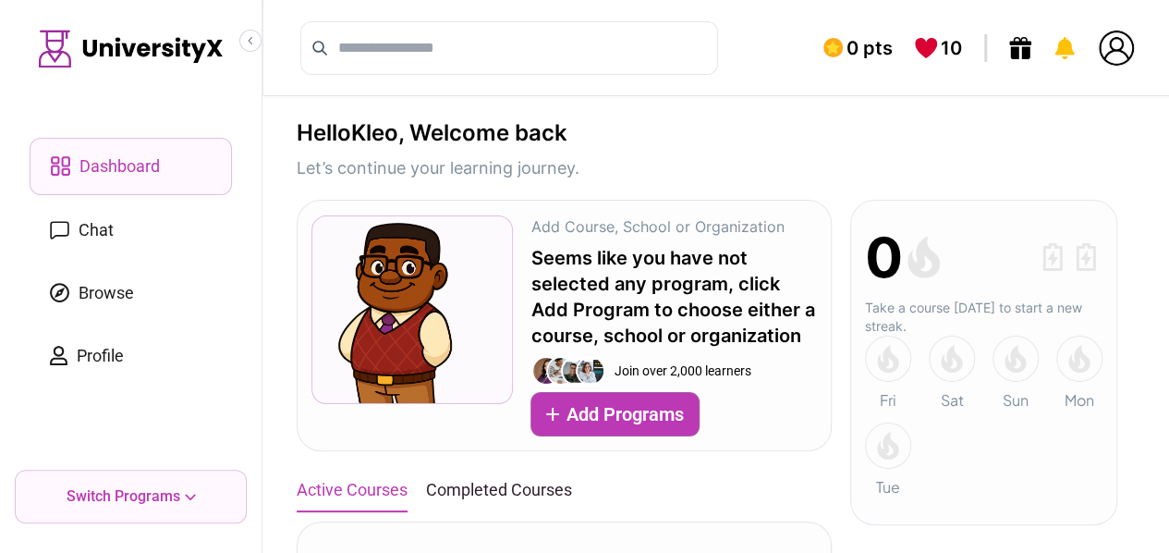
click at [561, 407] on button "Add Programs" at bounding box center [614, 414] width 167 height 43
click at [592, 409] on span "Add Programs" at bounding box center [625, 414] width 117 height 26
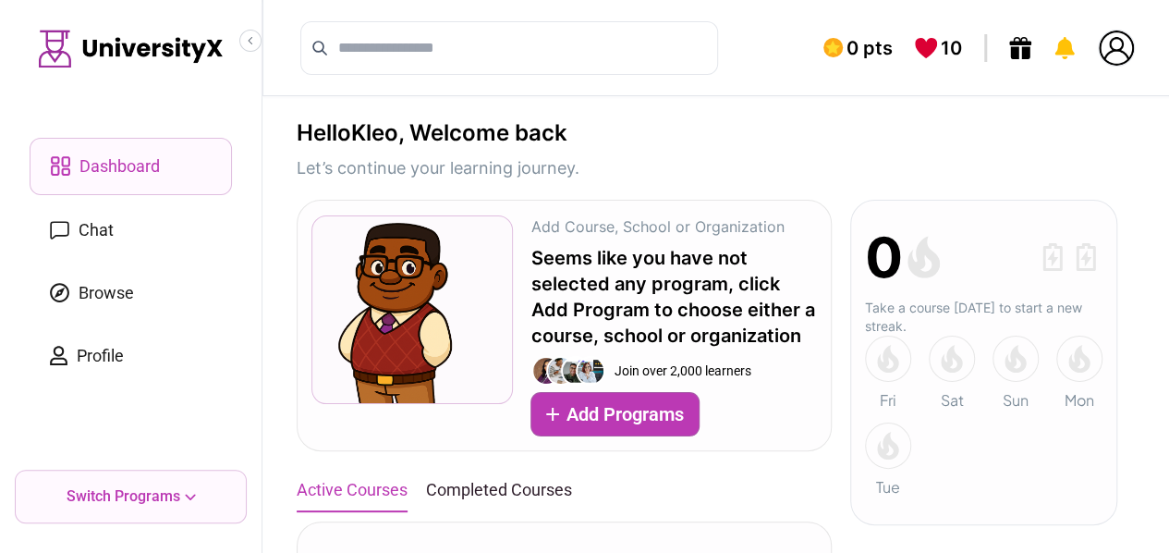
click at [592, 409] on span "Add Programs" at bounding box center [625, 414] width 117 height 26
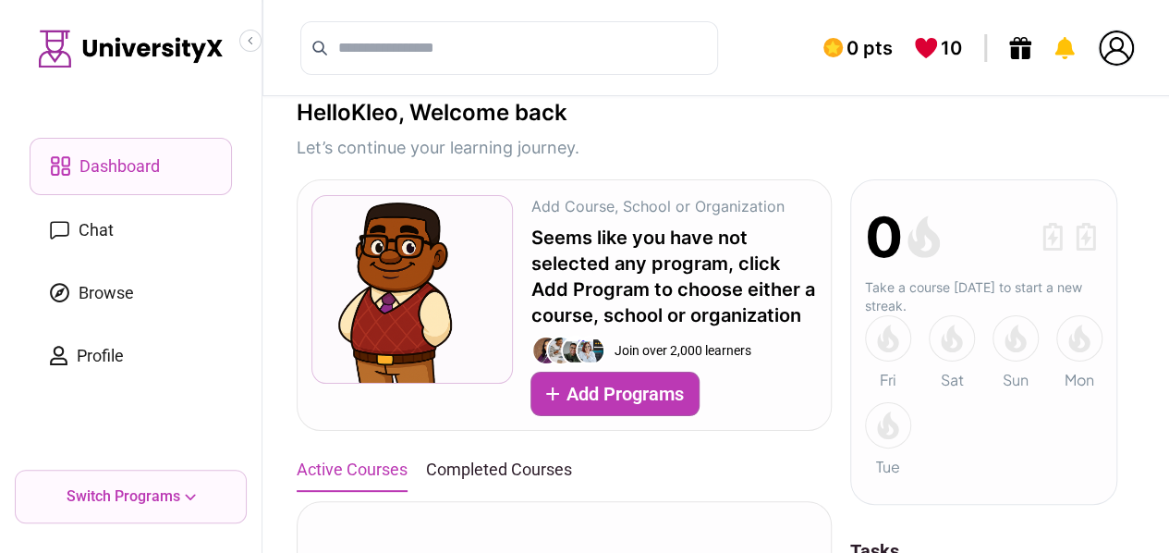
click at [863, 54] on span "0 pts" at bounding box center [870, 48] width 46 height 26
click at [946, 49] on span "10" at bounding box center [951, 48] width 21 height 26
click at [1028, 45] on icon at bounding box center [1020, 48] width 22 height 22
click at [1071, 45] on icon at bounding box center [1064, 48] width 19 height 22
click at [1116, 51] on img at bounding box center [1116, 47] width 35 height 35
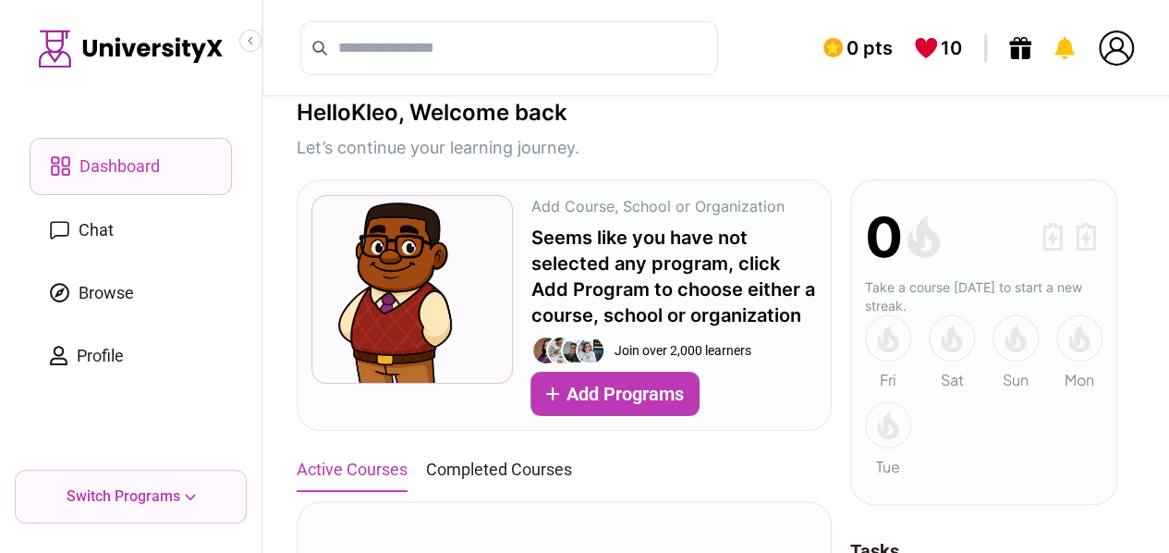
click at [1109, 38] on img at bounding box center [1116, 47] width 35 height 35
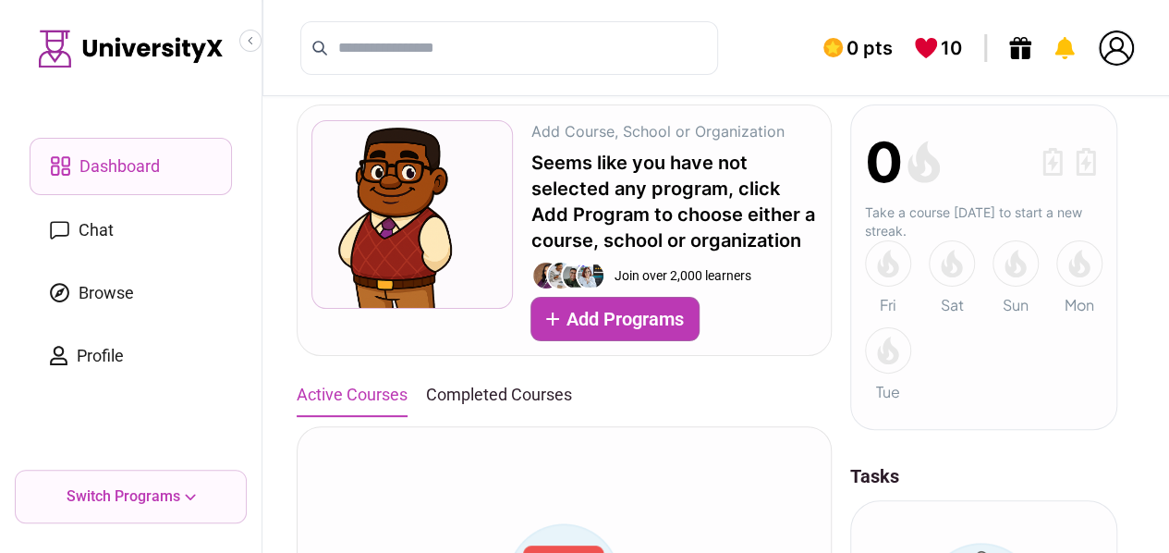
scroll to position [106, 0]
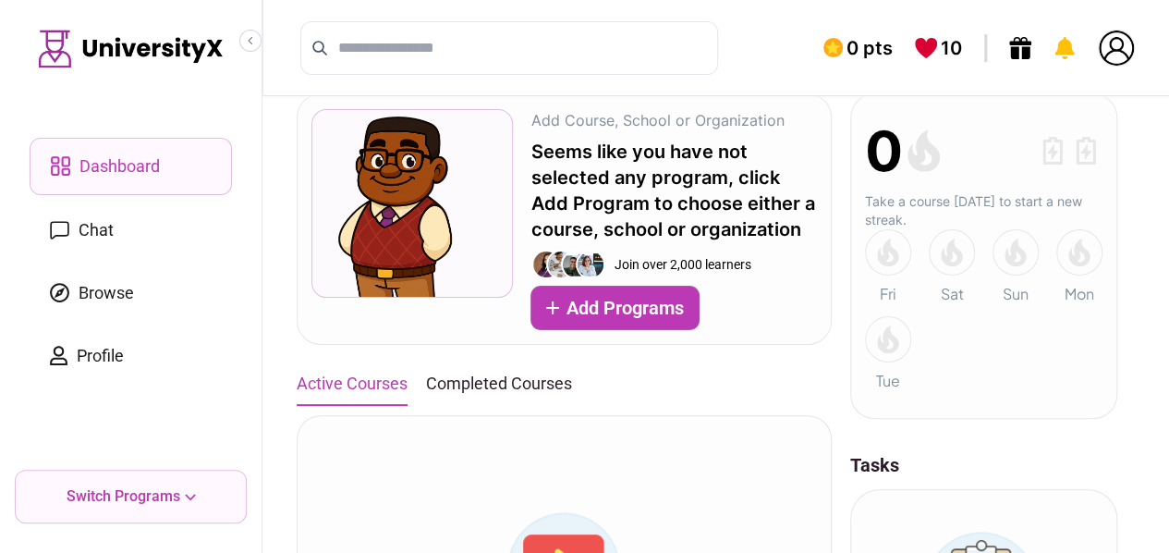
click at [1018, 204] on p "Take a course today to start a new streak." at bounding box center [984, 210] width 238 height 37
drag, startPoint x: 885, startPoint y: 250, endPoint x: 969, endPoint y: 248, distance: 83.2
click at [969, 248] on div "Fri Sat Sun Mon Tue" at bounding box center [984, 310] width 238 height 163
click at [969, 248] on span at bounding box center [952, 252] width 46 height 46
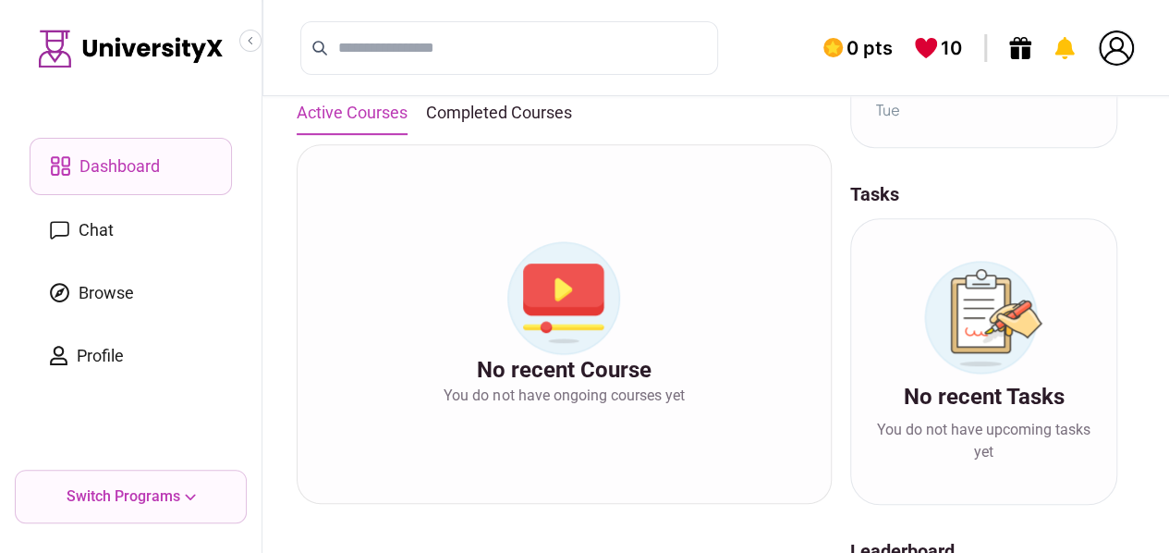
scroll to position [378, 0]
click at [1066, 337] on div "No recent Tasks You do not have upcoming tasks yet" at bounding box center [984, 360] width 236 height 255
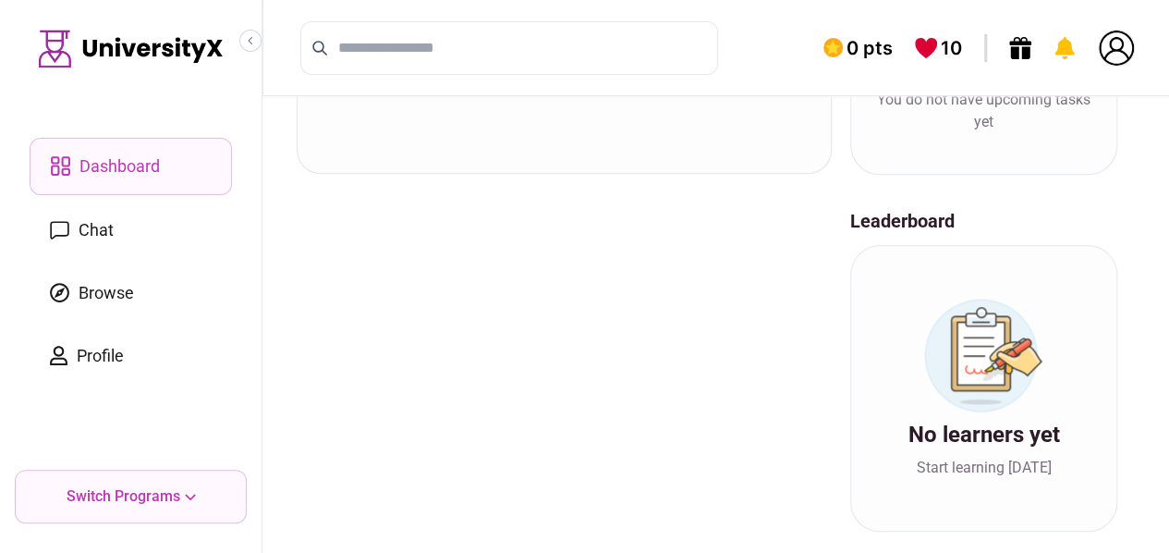
click at [69, 232] on link "Chat" at bounding box center [131, 229] width 202 height 55
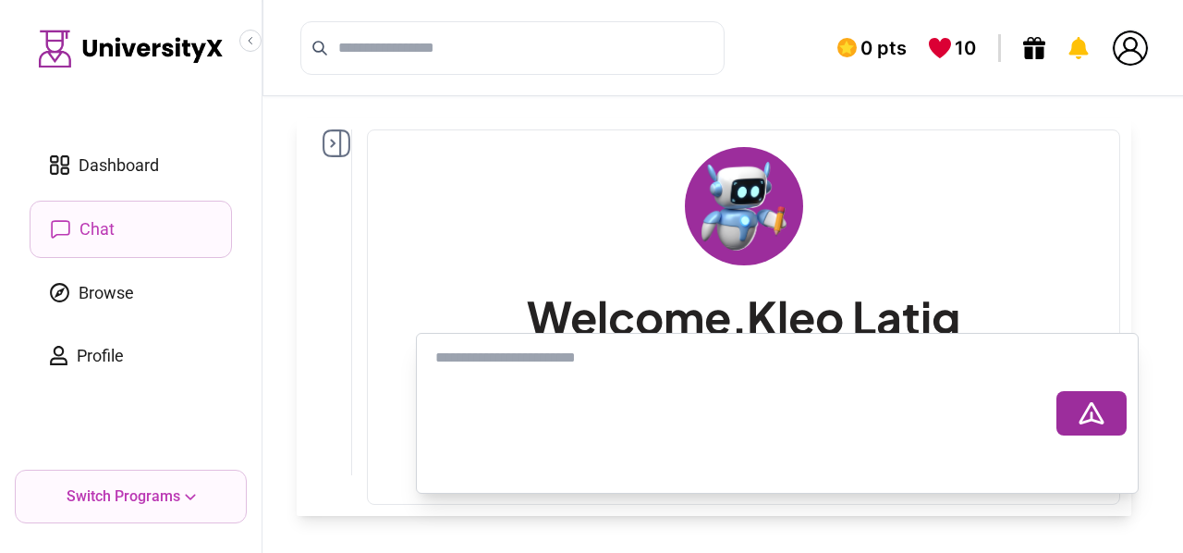
click at [667, 389] on textarea at bounding box center [742, 413] width 628 height 148
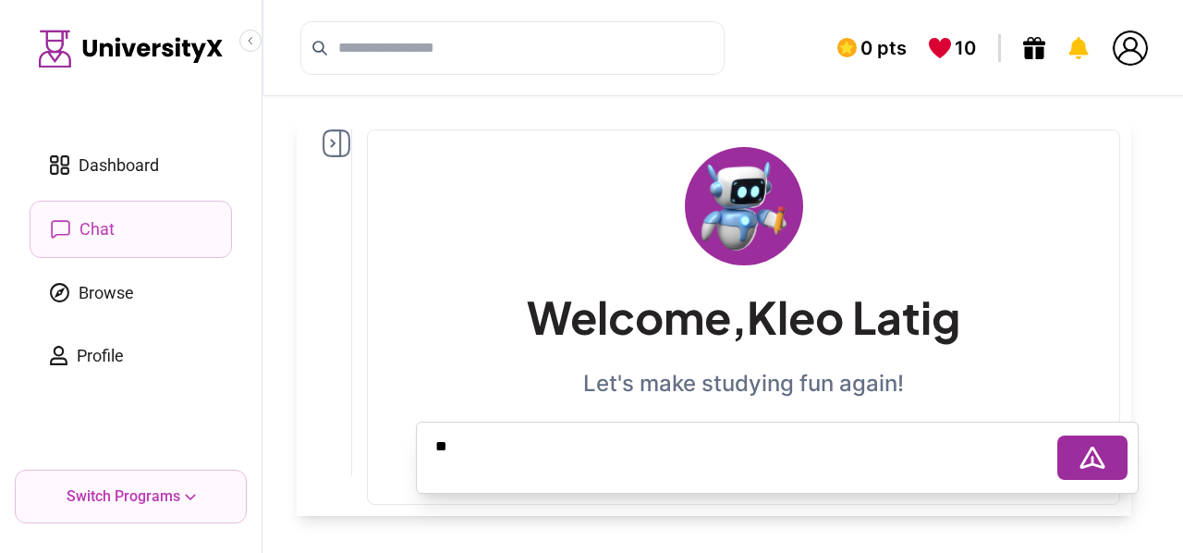
type textarea "**"
click at [1085, 457] on icon at bounding box center [1091, 457] width 25 height 22
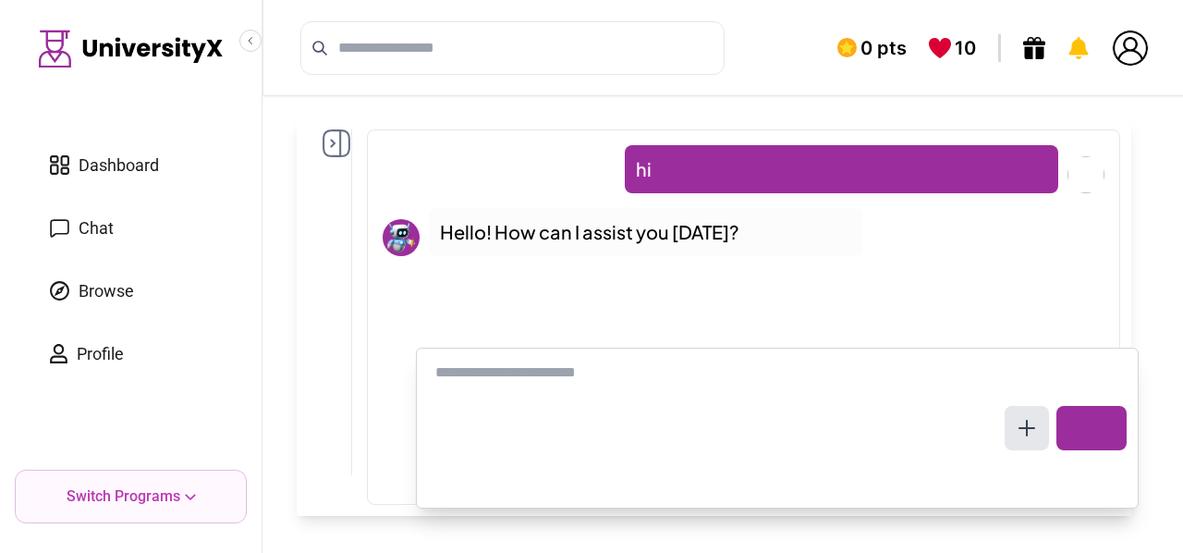
click at [883, 384] on textarea at bounding box center [716, 428] width 577 height 148
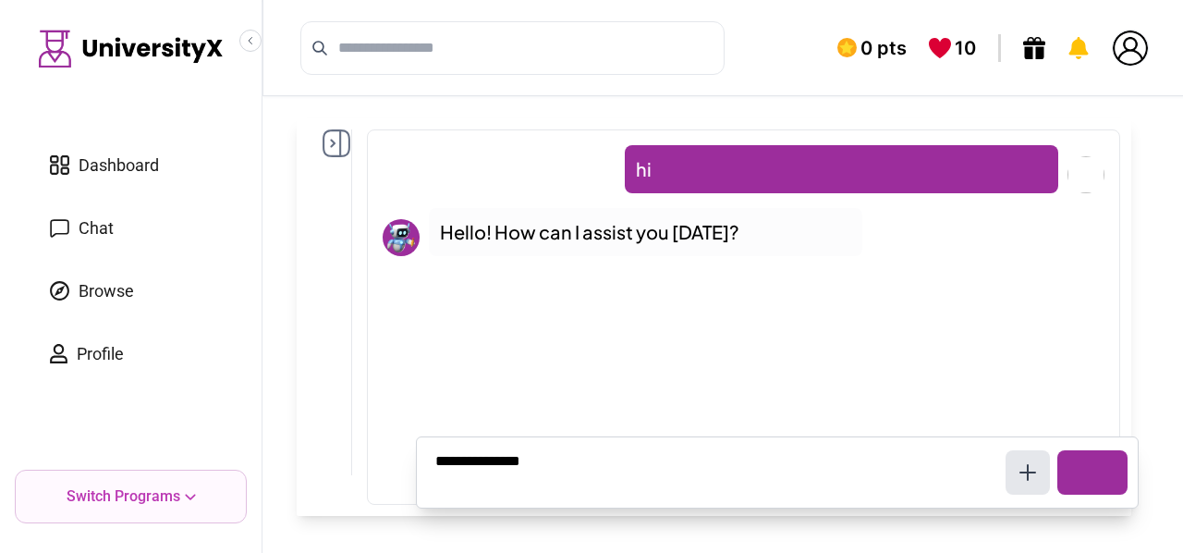
type textarea "**********"
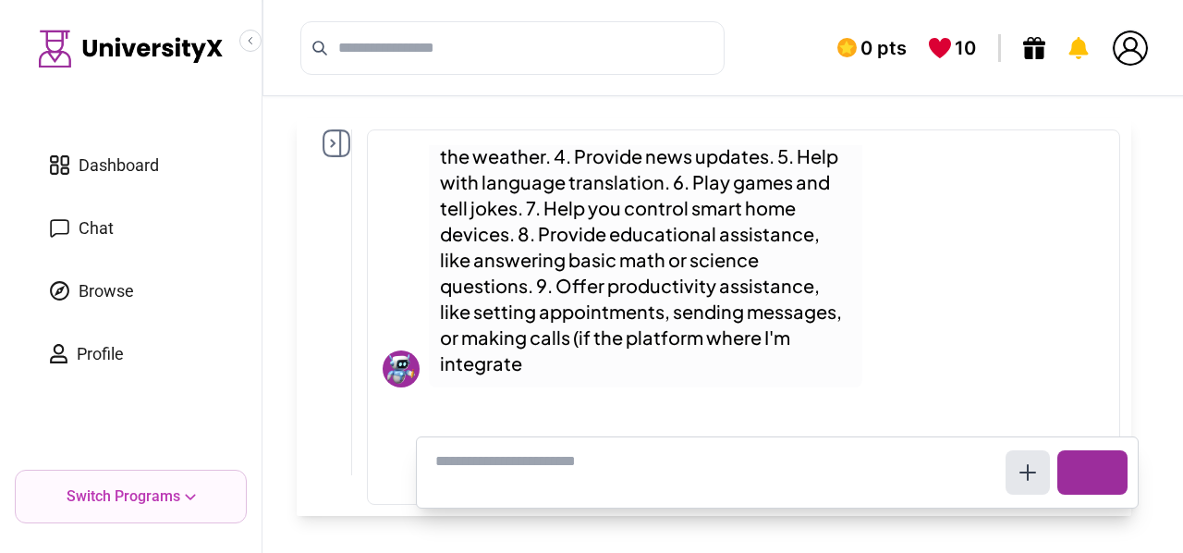
scroll to position [331, 0]
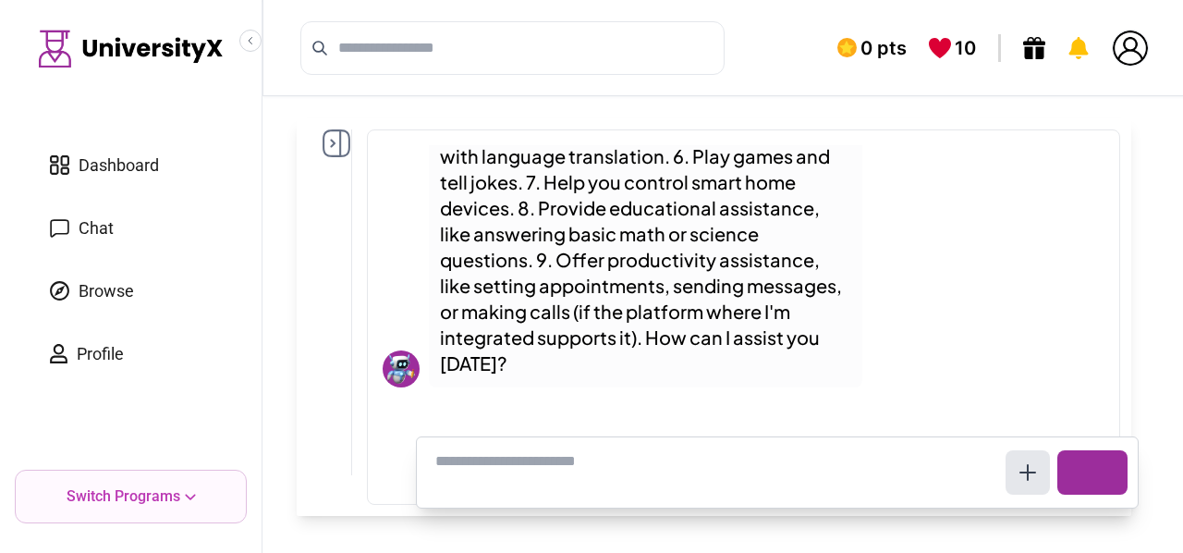
click at [661, 245] on p "As an AI assistant, I can: 1. Provide information on general topics or answer q…" at bounding box center [645, 195] width 411 height 362
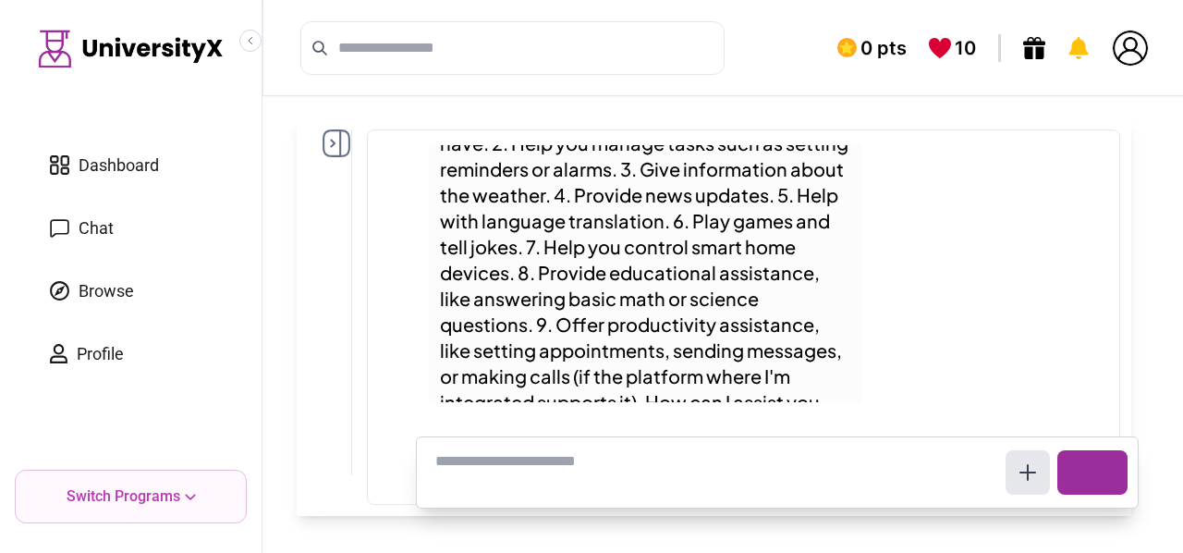
scroll to position [265, 0]
click at [569, 464] on textarea at bounding box center [716, 472] width 577 height 59
type textarea "**********"
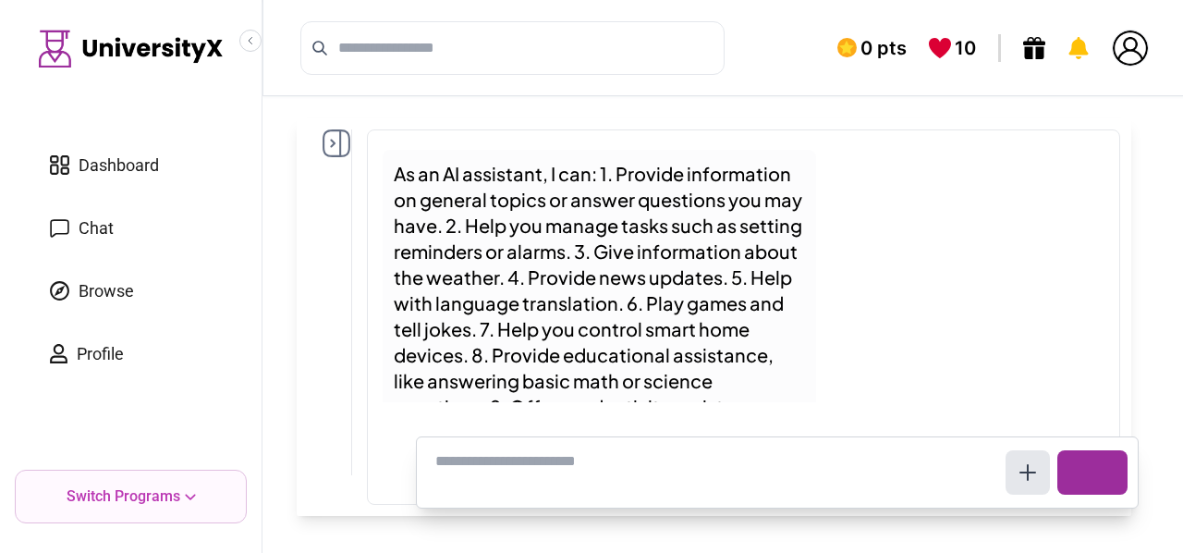
scroll to position [183, 0]
type textarea "**********"
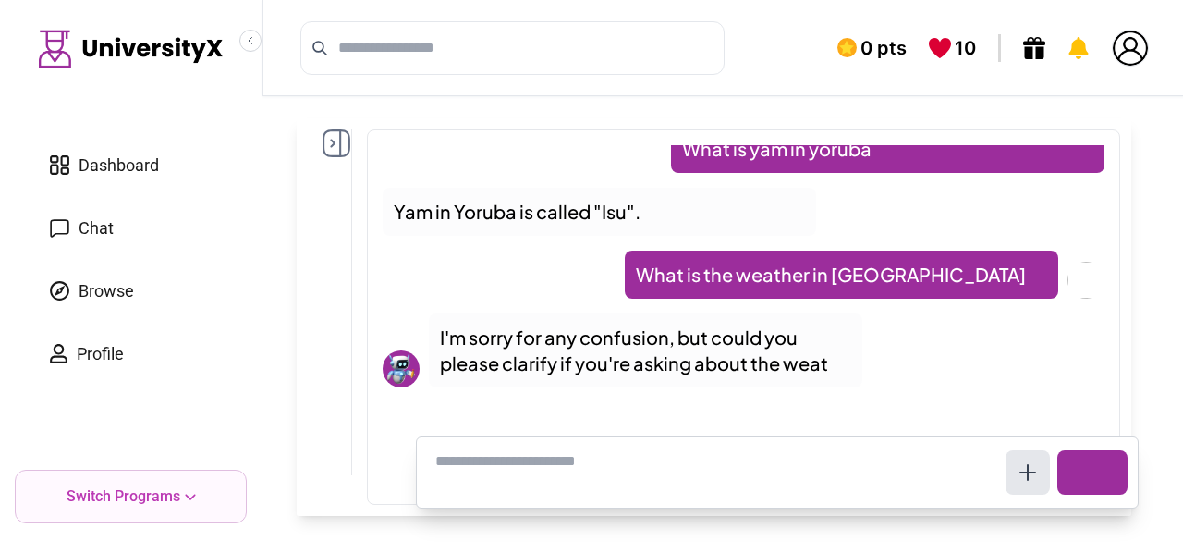
scroll to position [634, 0]
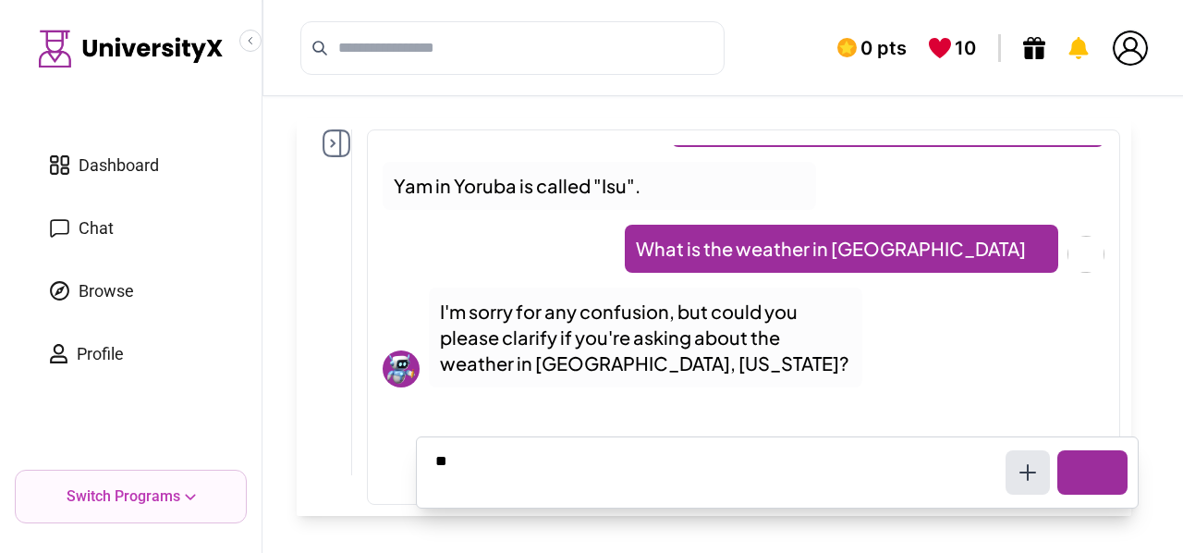
type textarea "***"
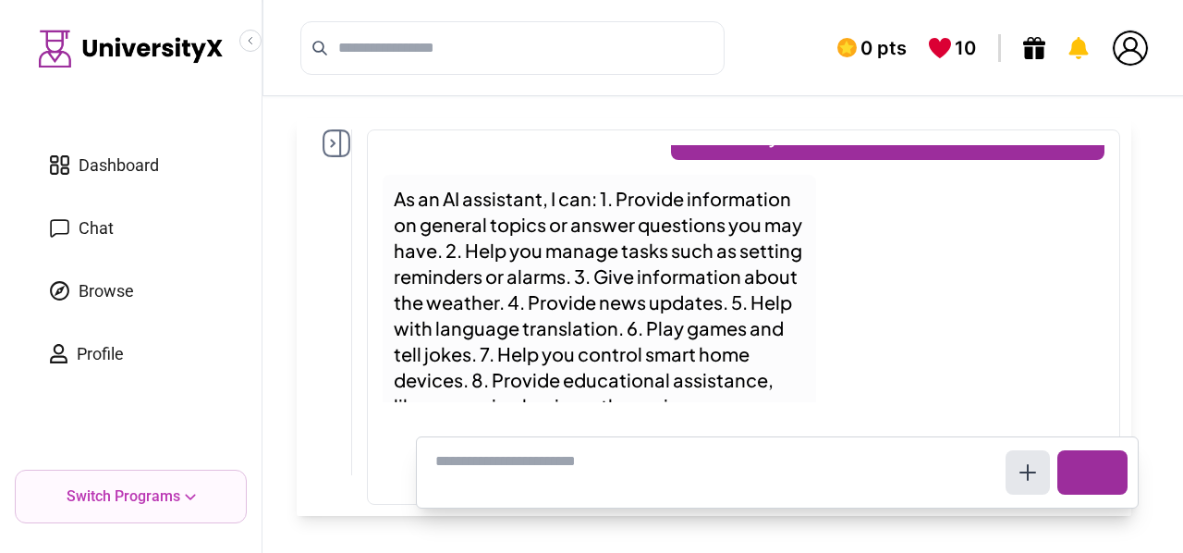
scroll to position [189, 0]
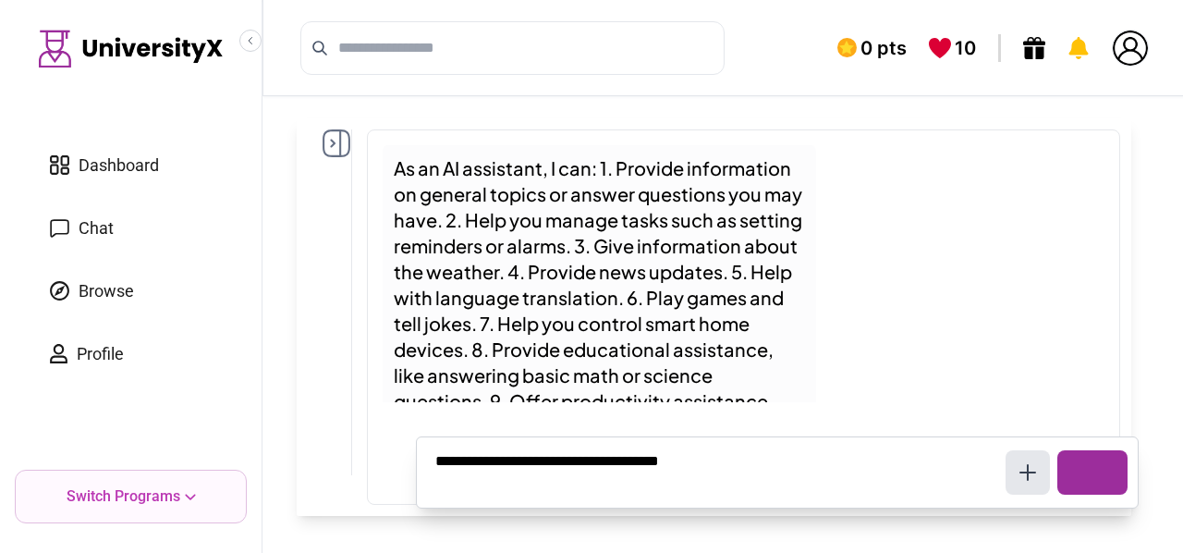
type textarea "**********"
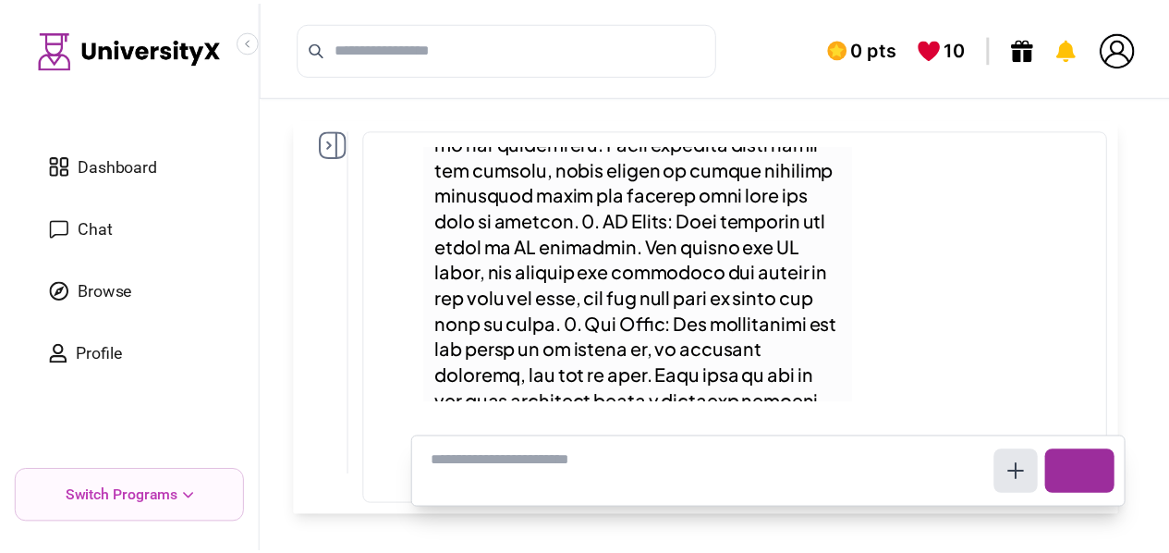
scroll to position [1791, 0]
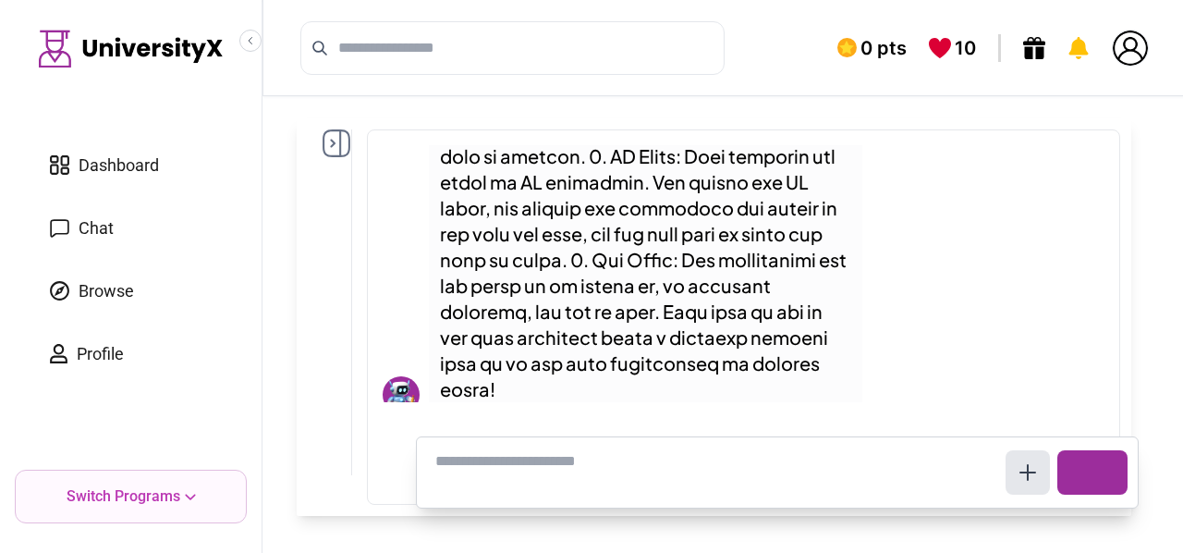
click at [118, 286] on span "Browse" at bounding box center [106, 291] width 55 height 26
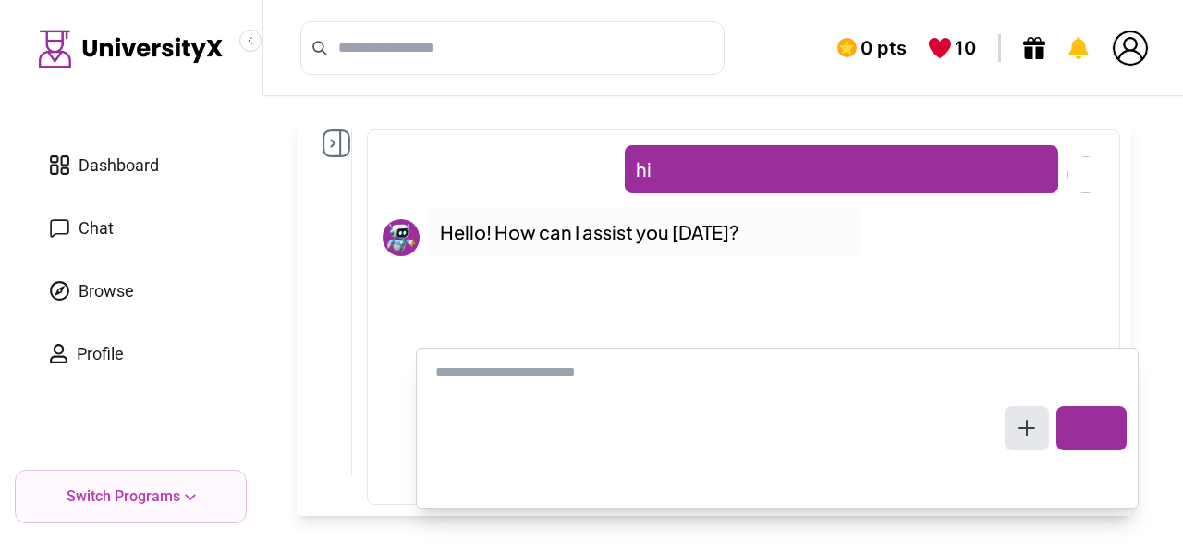
click at [96, 282] on span "Browse" at bounding box center [106, 291] width 55 height 26
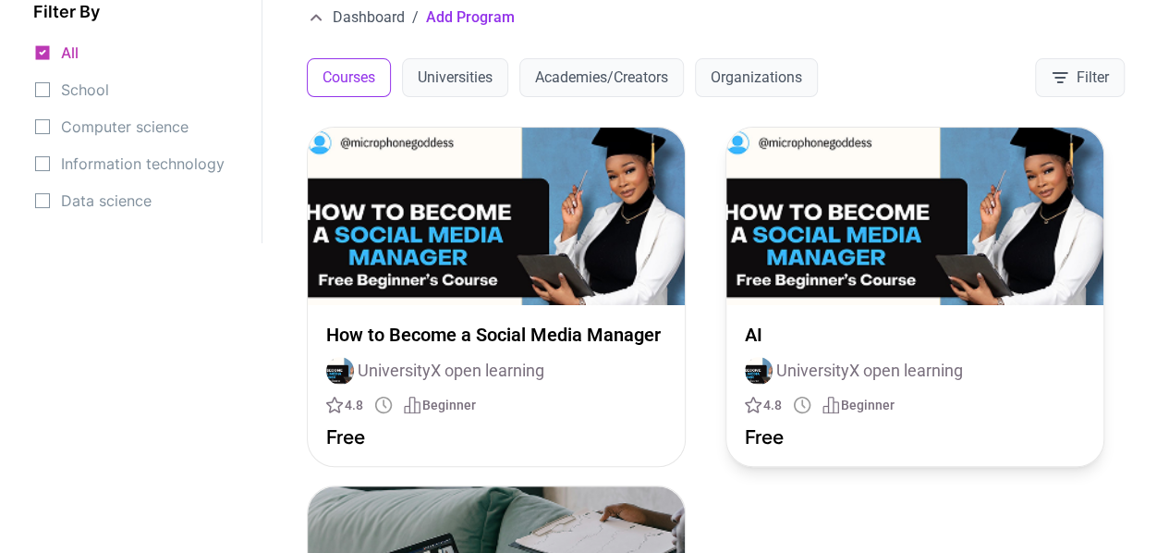
scroll to position [136, 0]
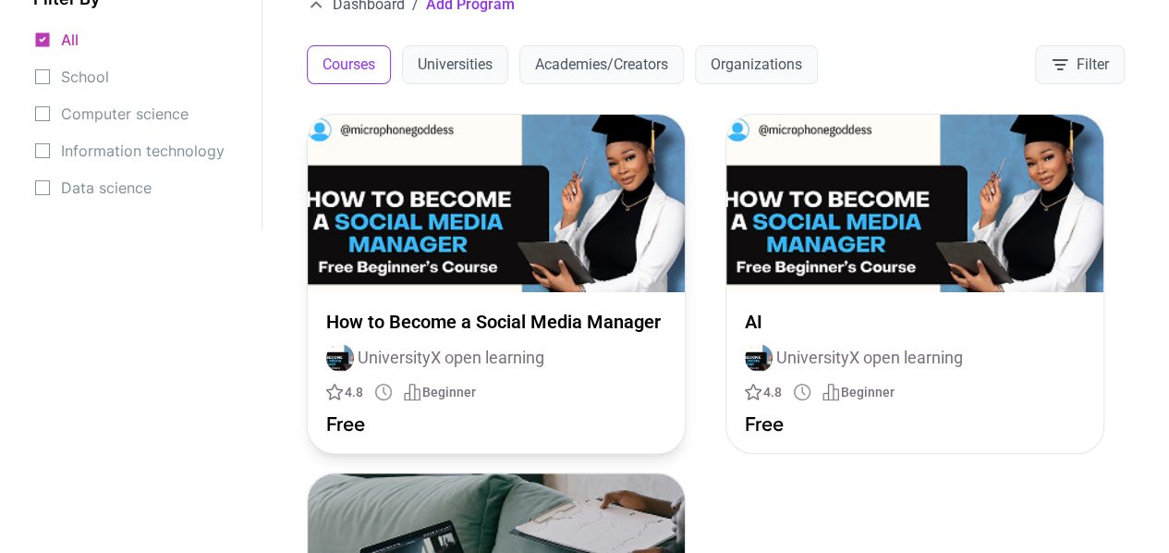
click at [413, 275] on img at bounding box center [496, 203] width 377 height 177
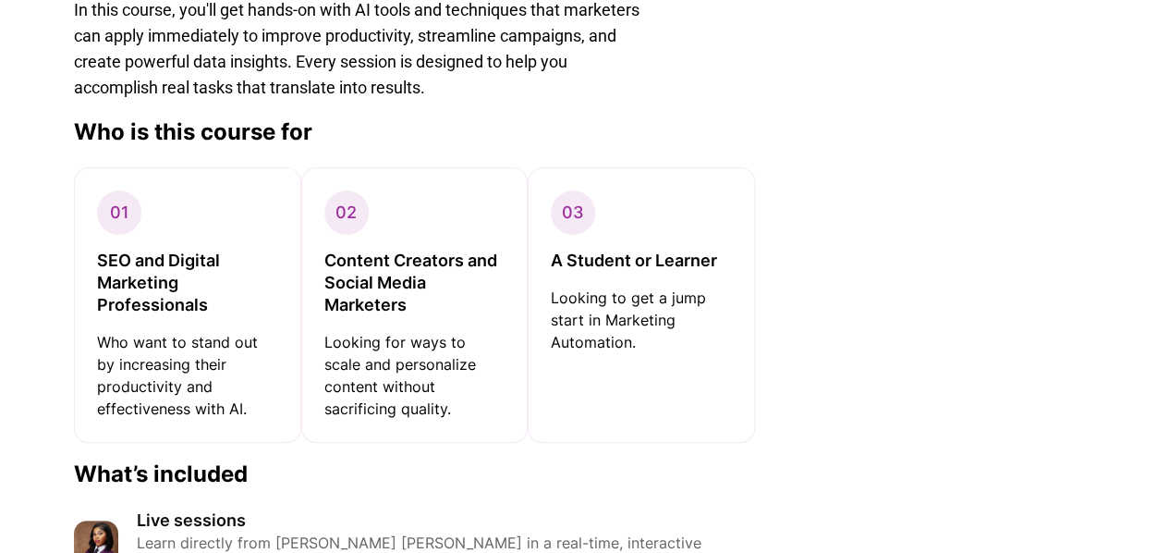
scroll to position [843, 0]
click at [137, 346] on p "Who want to stand out by increasing their productivity and effectiveness with A…" at bounding box center [187, 374] width 181 height 89
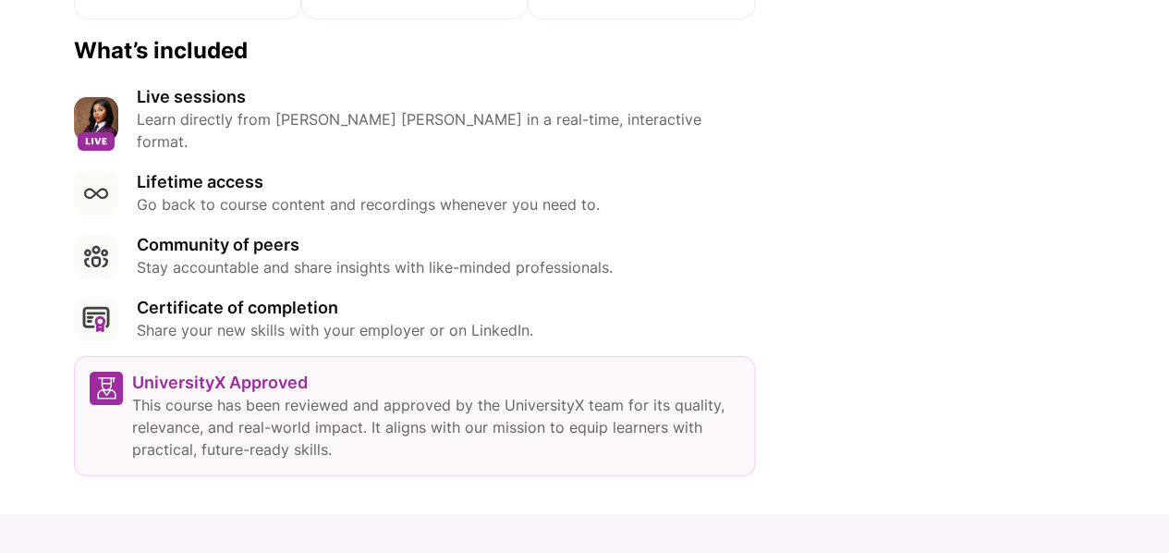
scroll to position [1282, 0]
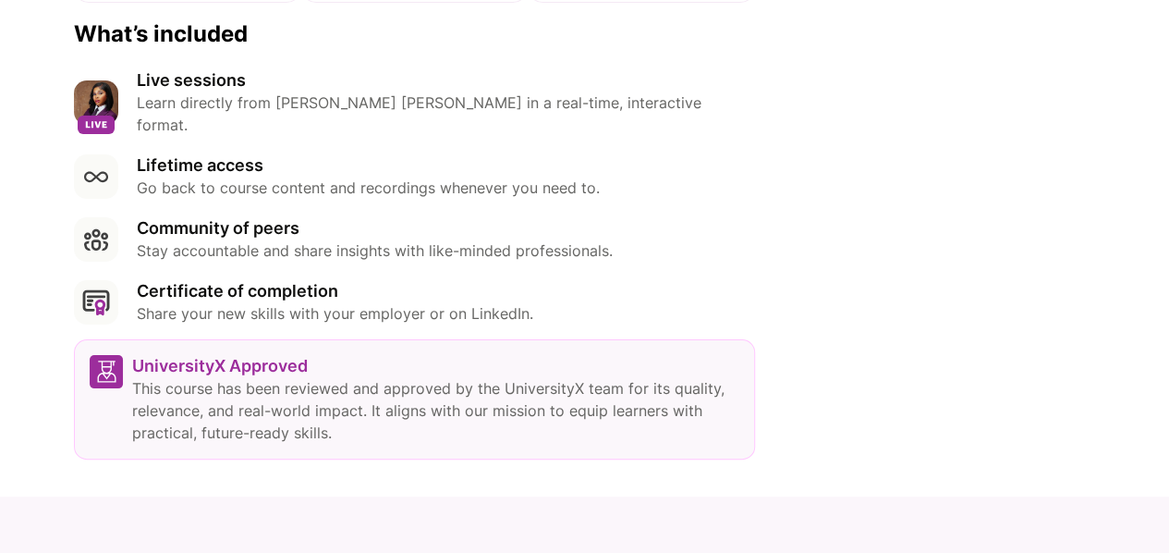
click at [212, 355] on p "UniversityX Approved" at bounding box center [435, 366] width 607 height 22
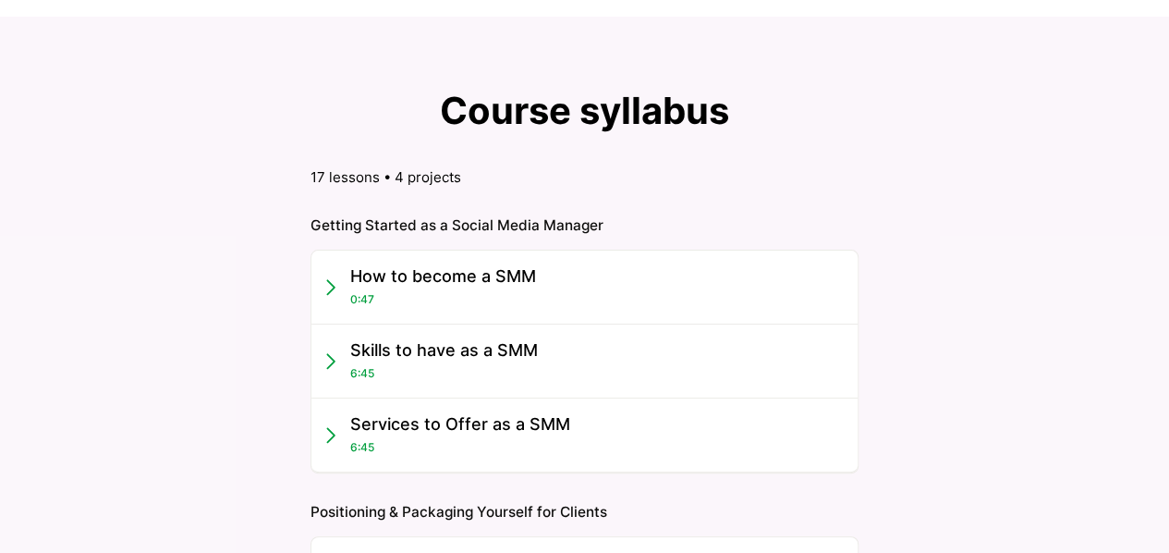
scroll to position [1771, 0]
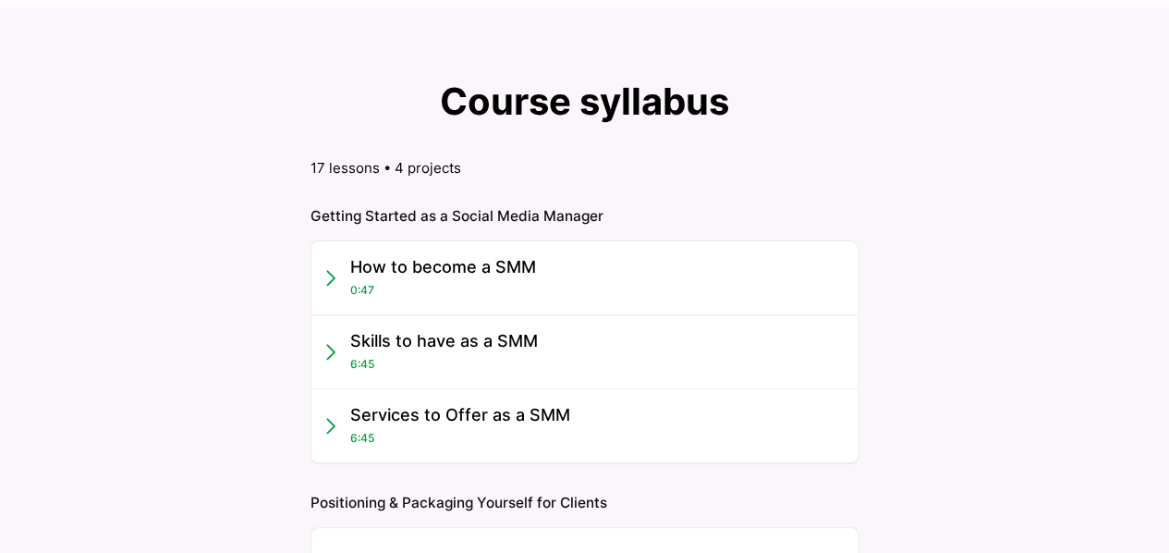
click at [331, 271] on icon at bounding box center [331, 278] width 6 height 14
drag, startPoint x: 348, startPoint y: 254, endPoint x: 318, endPoint y: 188, distance: 73.2
click at [318, 207] on div "Getting Started as a Social Media Manager How to become a SMM 0:47 Skills to ha…" at bounding box center [585, 335] width 548 height 257
click at [399, 271] on div "How to become a SMM 0:47" at bounding box center [443, 278] width 186 height 44
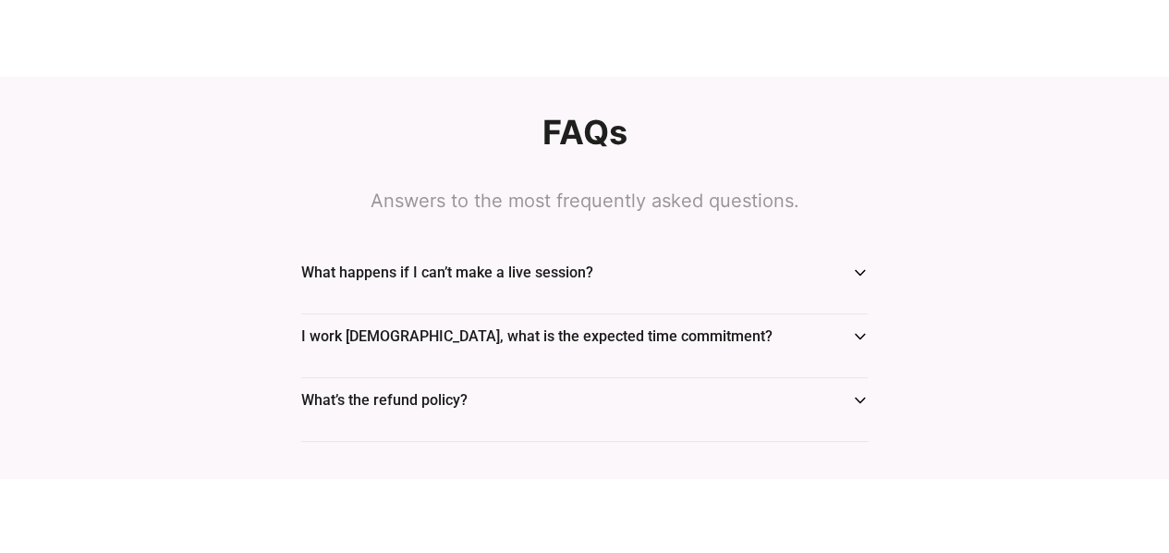
scroll to position [3098, 0]
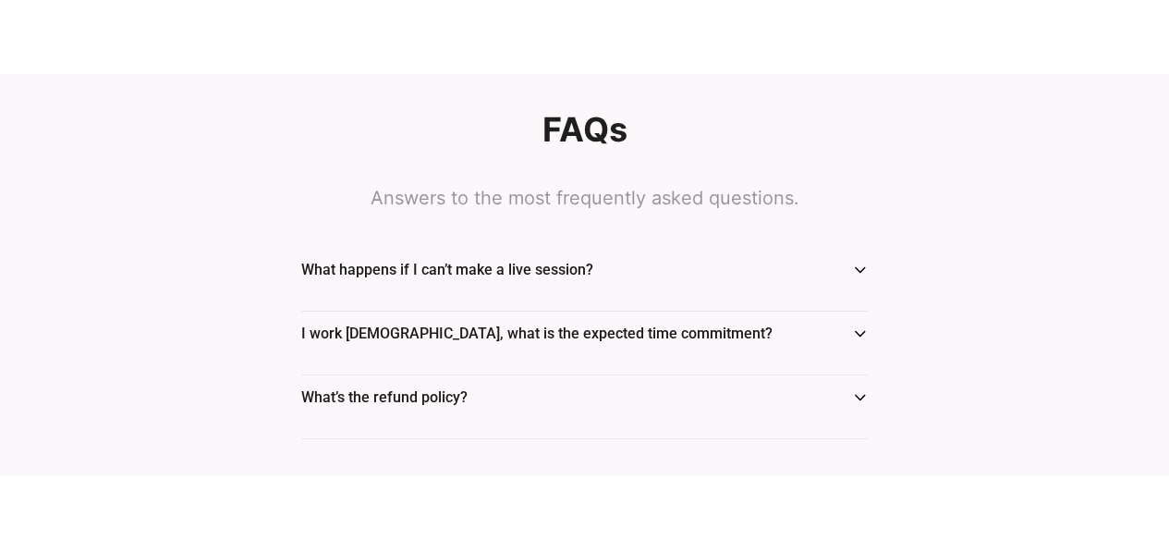
click at [420, 259] on p "What happens if I can’t make a live session?" at bounding box center [447, 270] width 292 height 22
click at [856, 262] on icon at bounding box center [860, 269] width 16 height 15
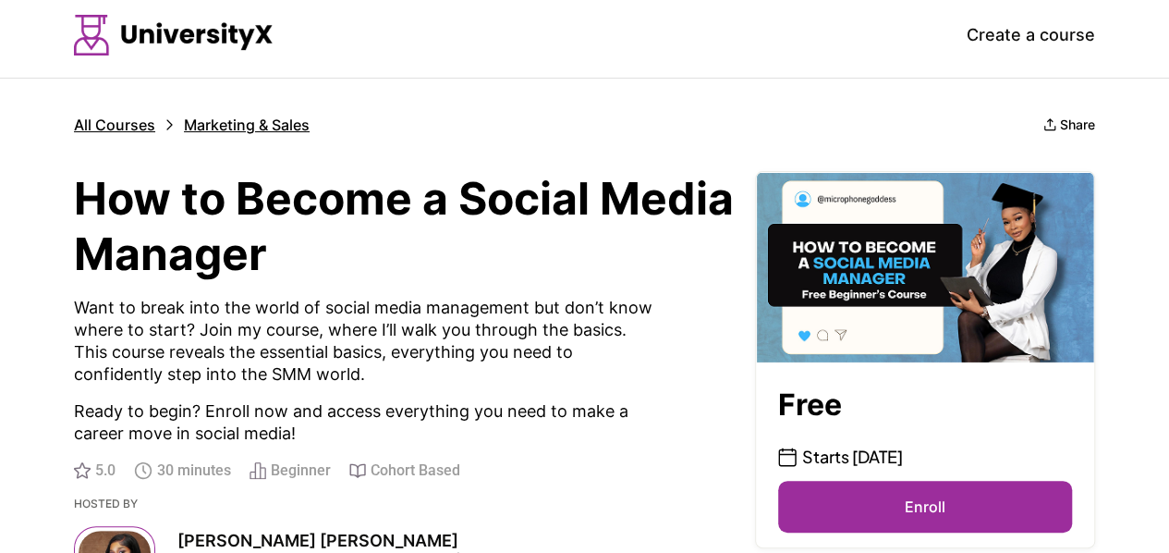
scroll to position [0, 0]
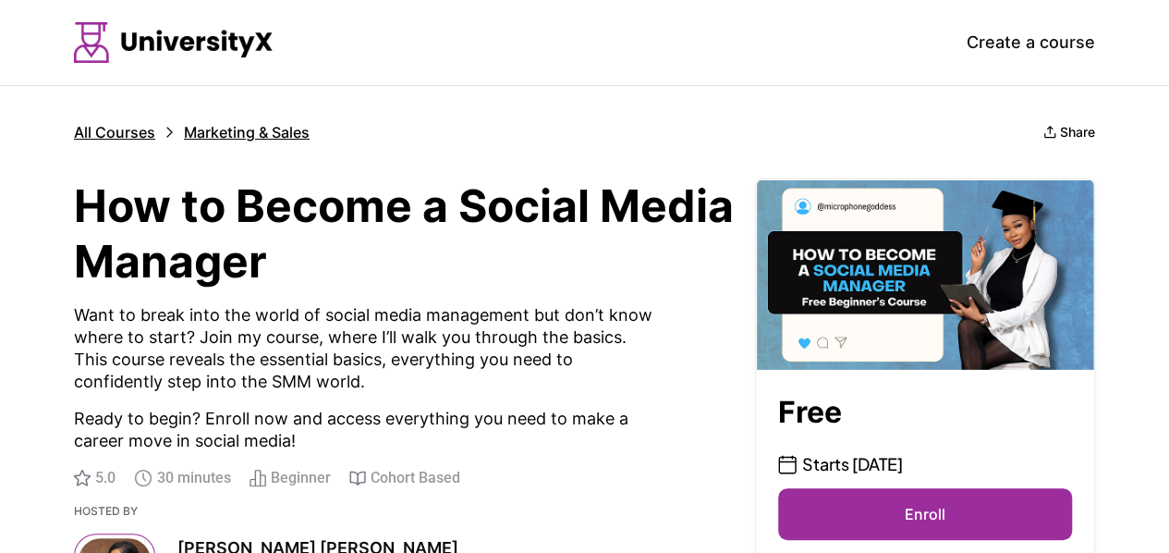
click at [936, 504] on button "Enroll" at bounding box center [925, 514] width 294 height 52
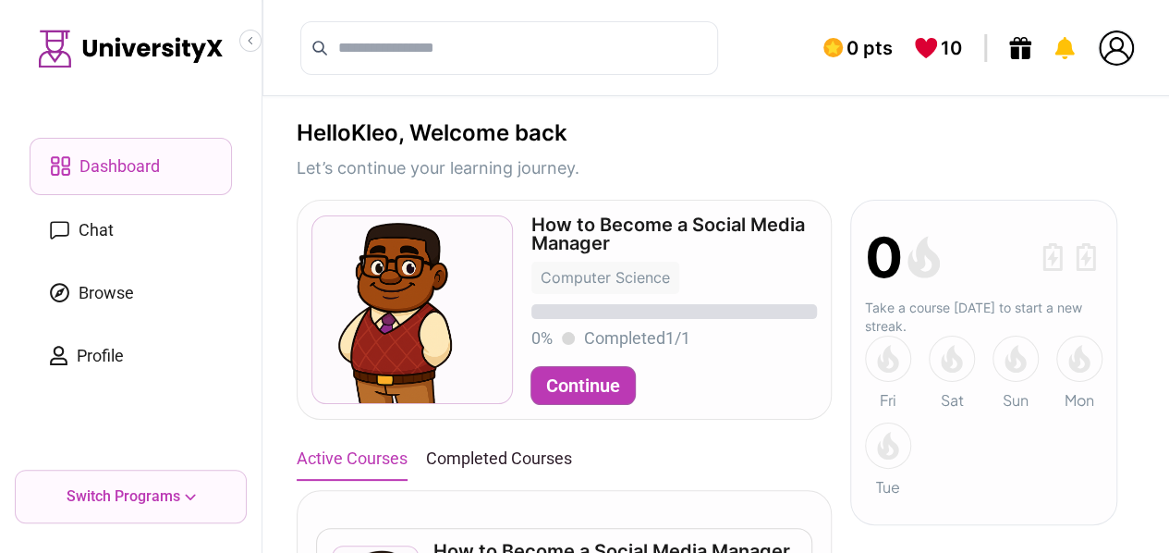
click at [567, 380] on button "Continue" at bounding box center [583, 385] width 104 height 37
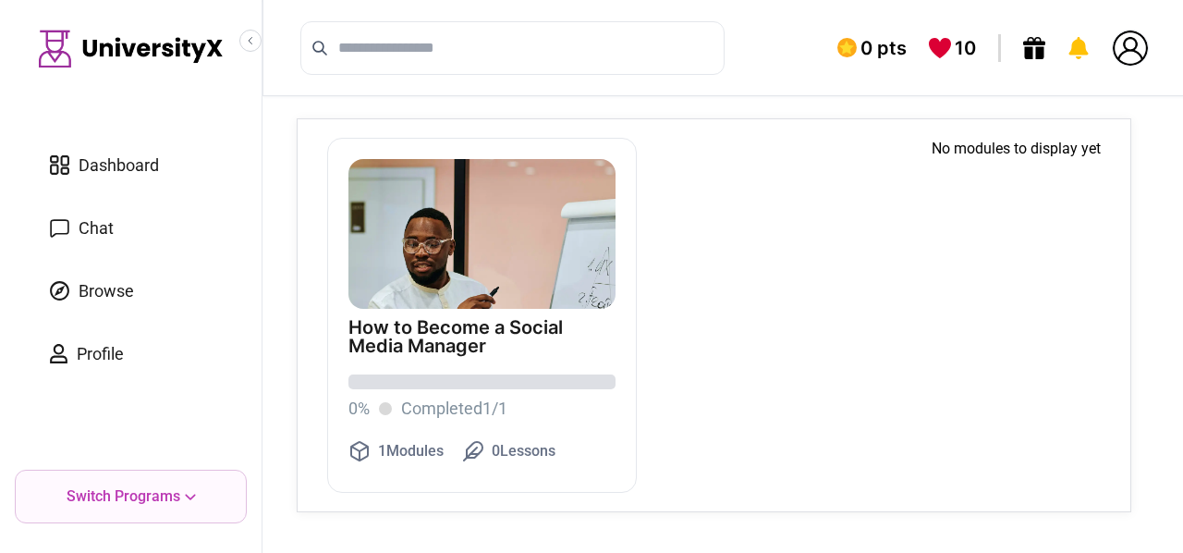
click at [475, 255] on img at bounding box center [481, 307] width 267 height 297
click at [120, 149] on link "Dashboard" at bounding box center [131, 165] width 202 height 55
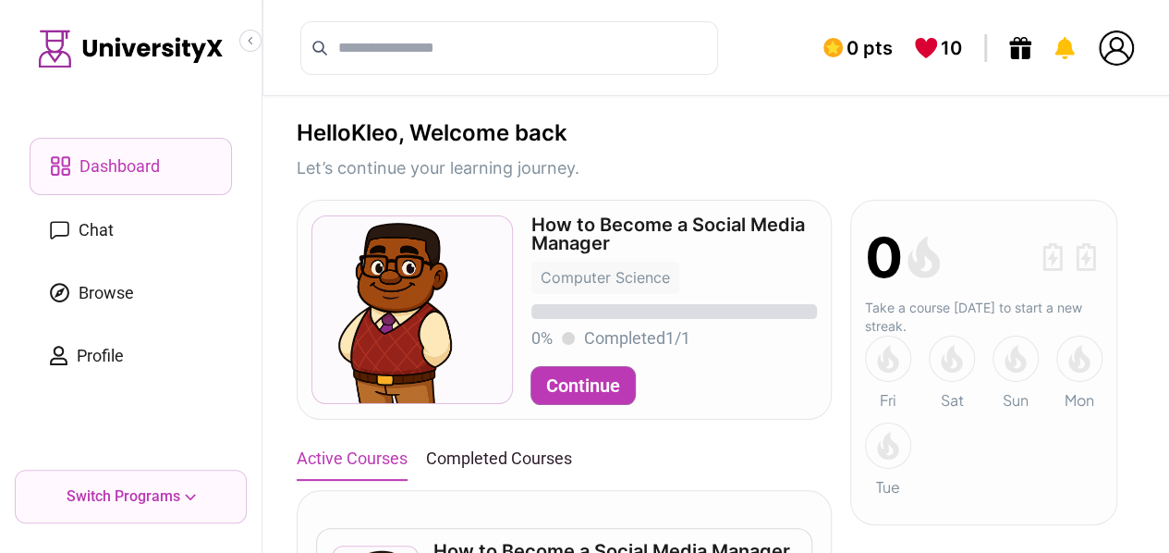
click at [117, 352] on span "Profile" at bounding box center [100, 356] width 47 height 26
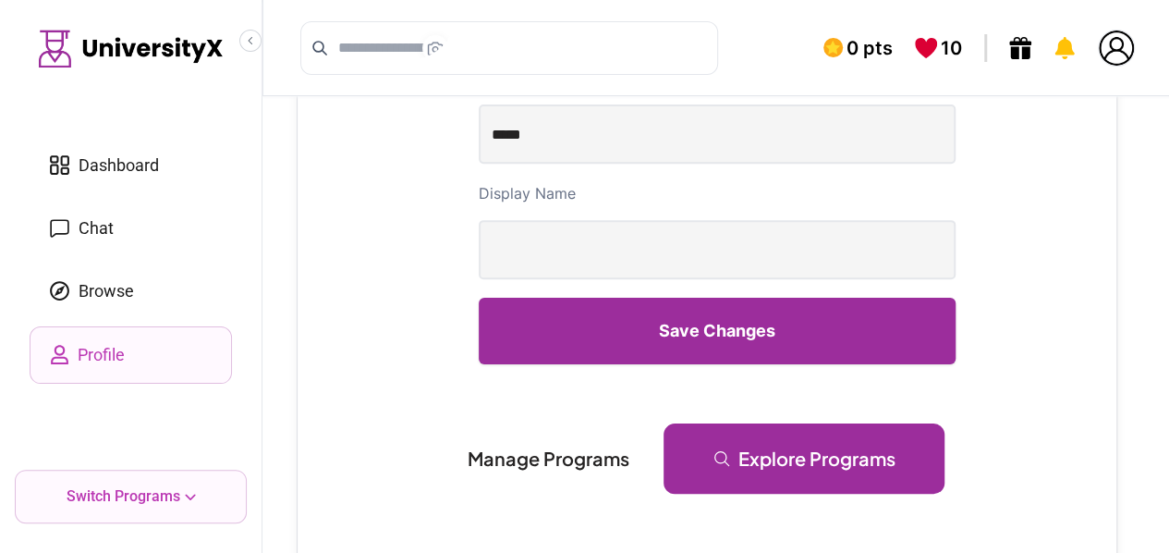
scroll to position [340, 0]
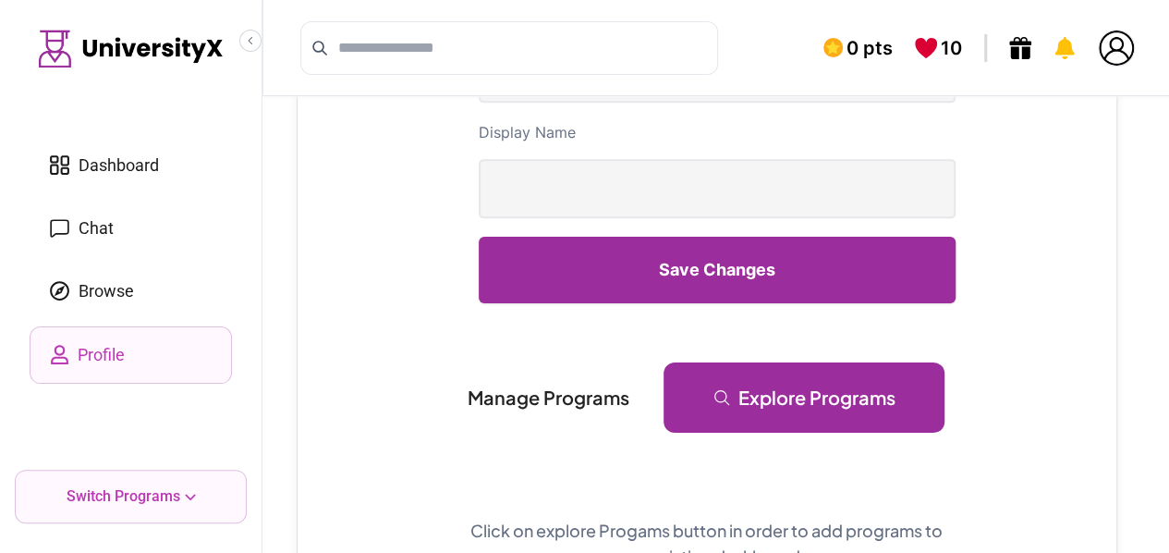
click at [734, 377] on link "Explore Programs" at bounding box center [804, 397] width 281 height 70
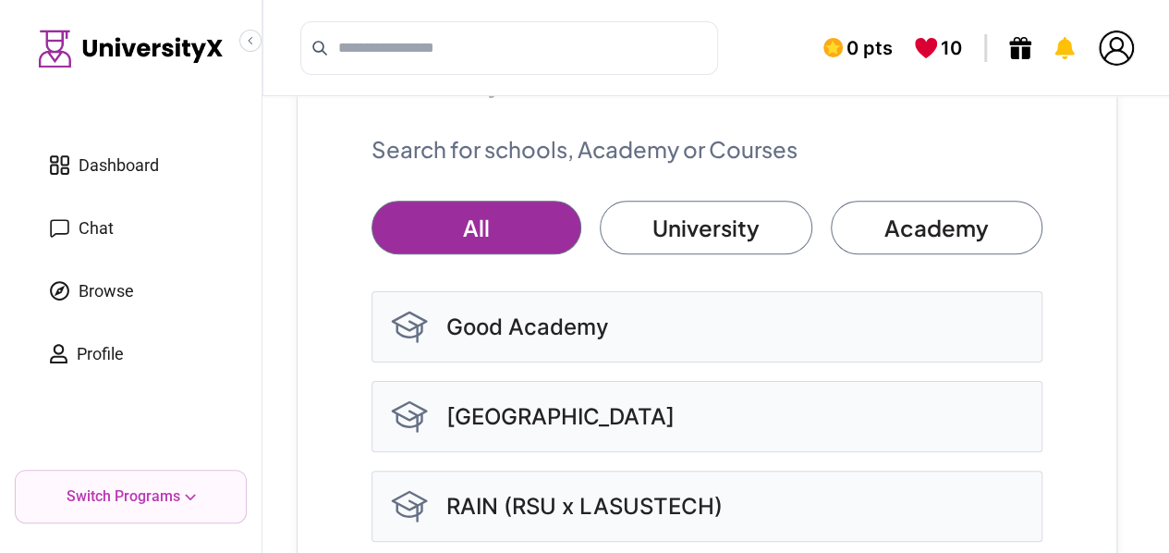
scroll to position [319, 0]
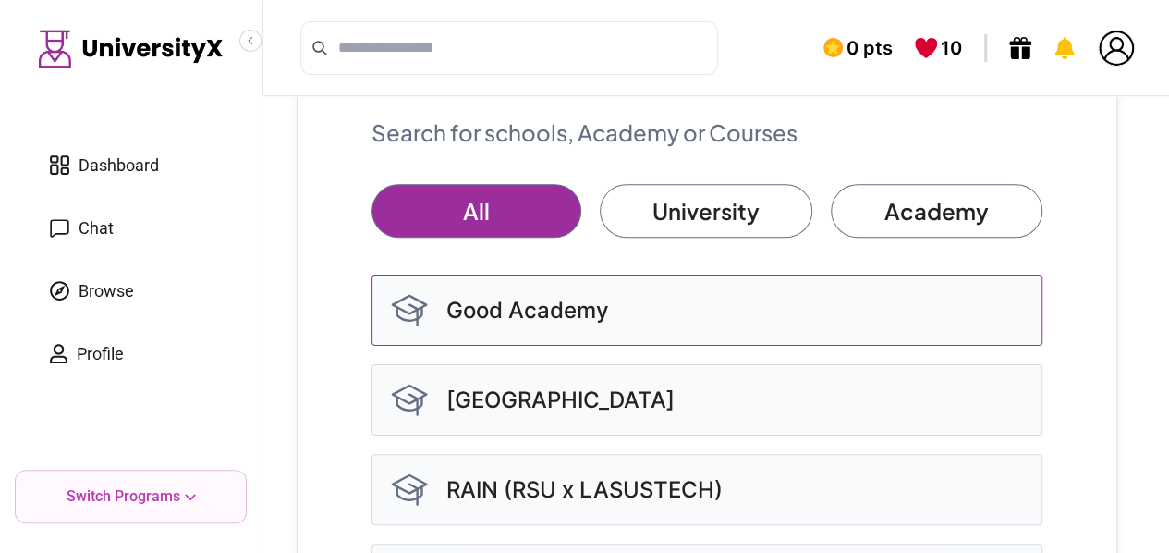
click at [597, 300] on p "Good Academy" at bounding box center [527, 311] width 163 height 30
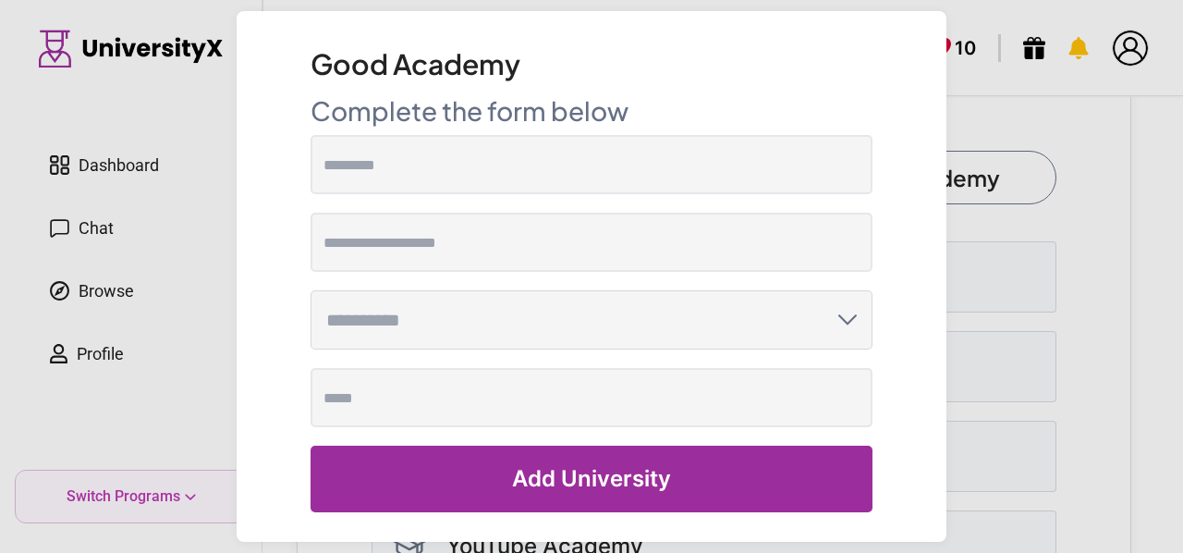
click at [591, 276] on dialog "Good Academy Complete the form below Add University" at bounding box center [591, 276] width 0 height 0
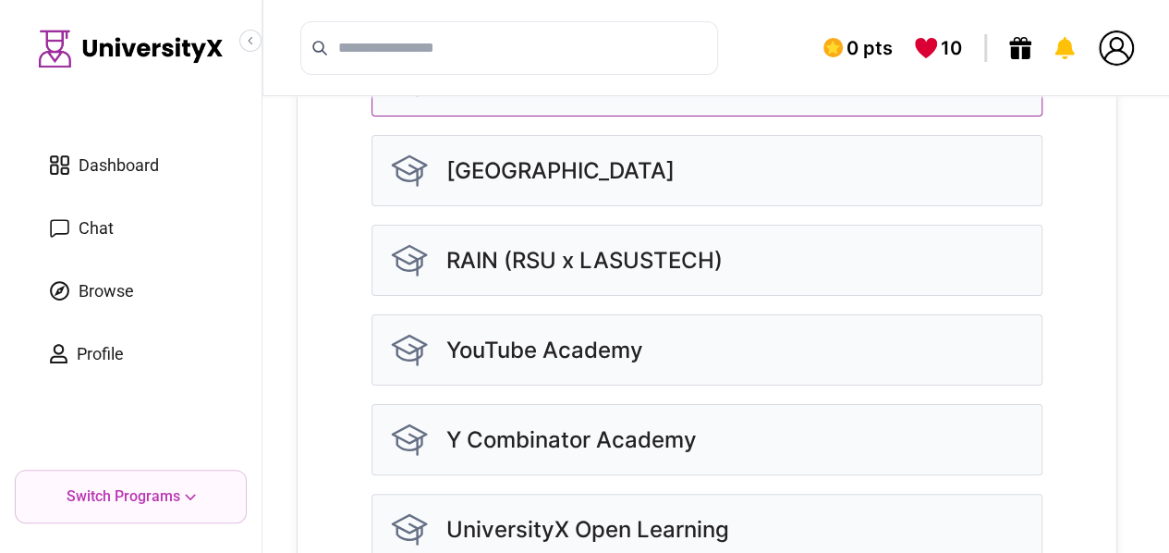
scroll to position [623, 0]
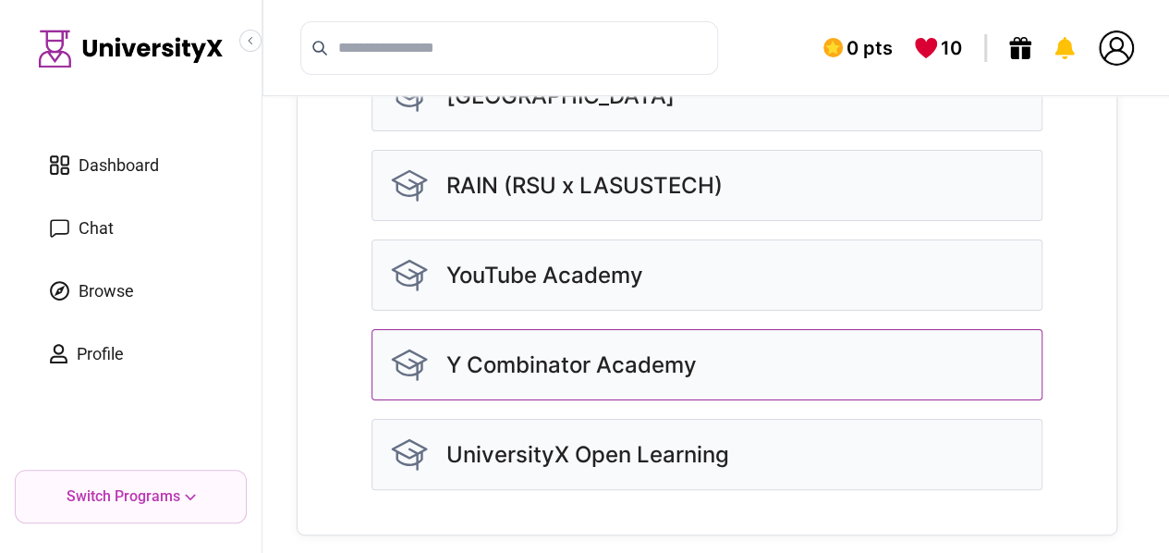
click at [684, 358] on p "Y Combinator Academy" at bounding box center [571, 365] width 250 height 30
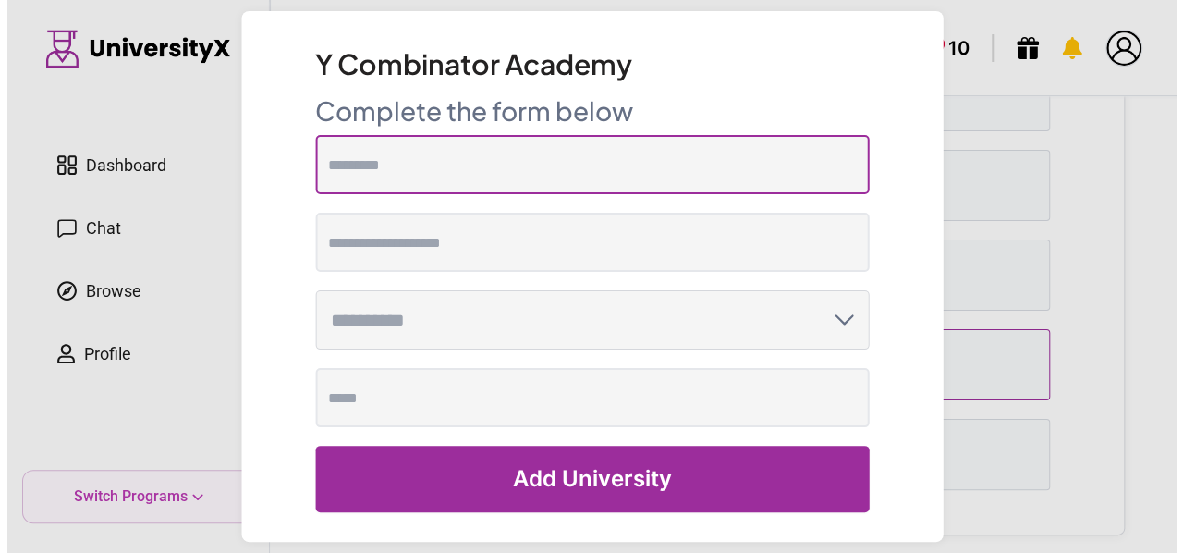
scroll to position [590, 0]
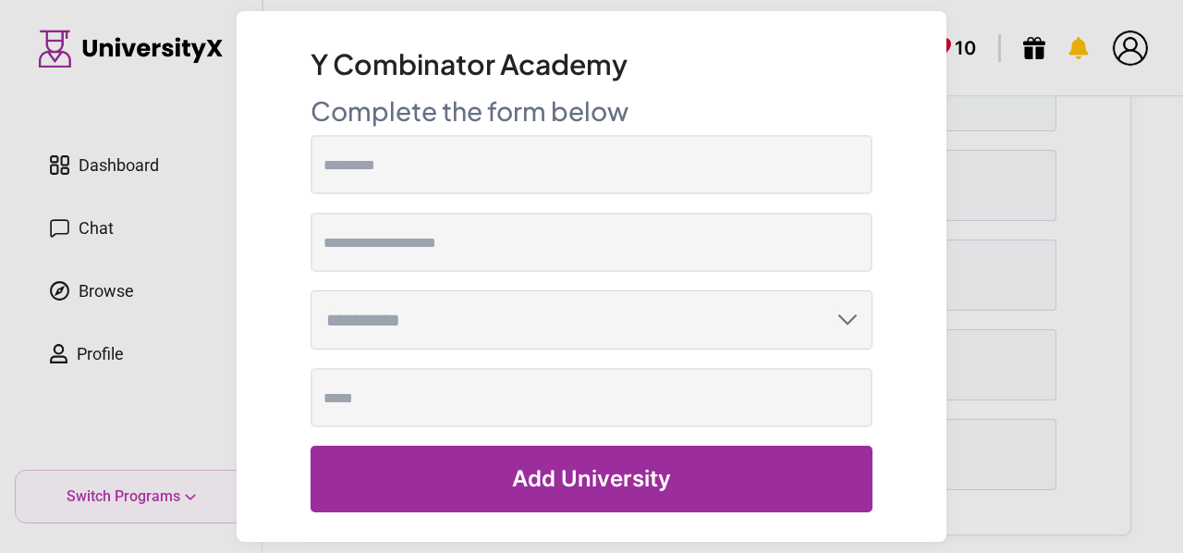
click at [744, 319] on input "text" at bounding box center [582, 320] width 512 height 20
click at [591, 276] on dialog "Y Combinator Academy Complete the form below Add University" at bounding box center [591, 276] width 0 height 0
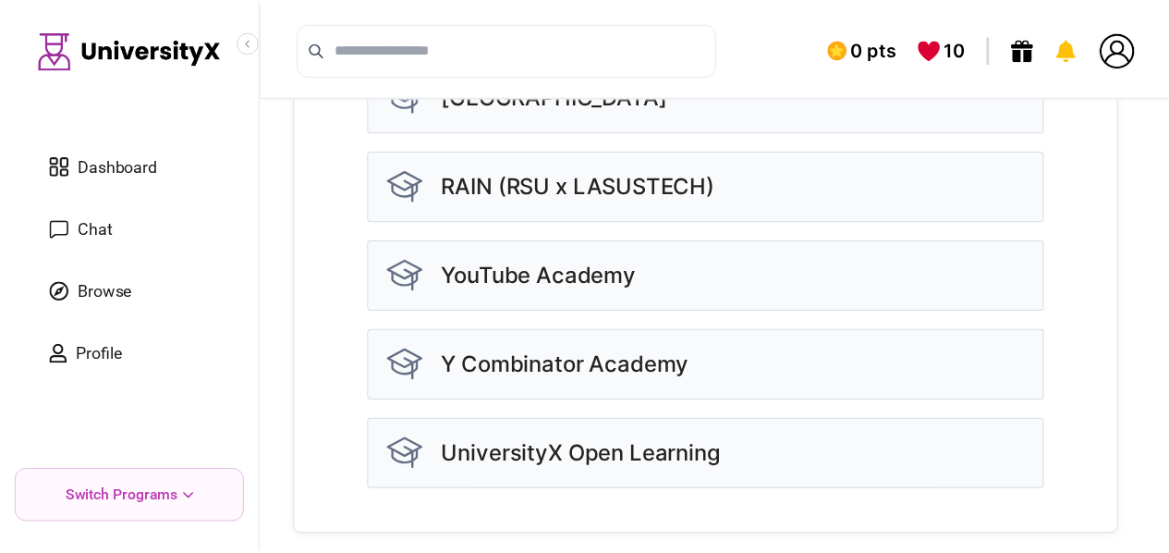
scroll to position [623, 0]
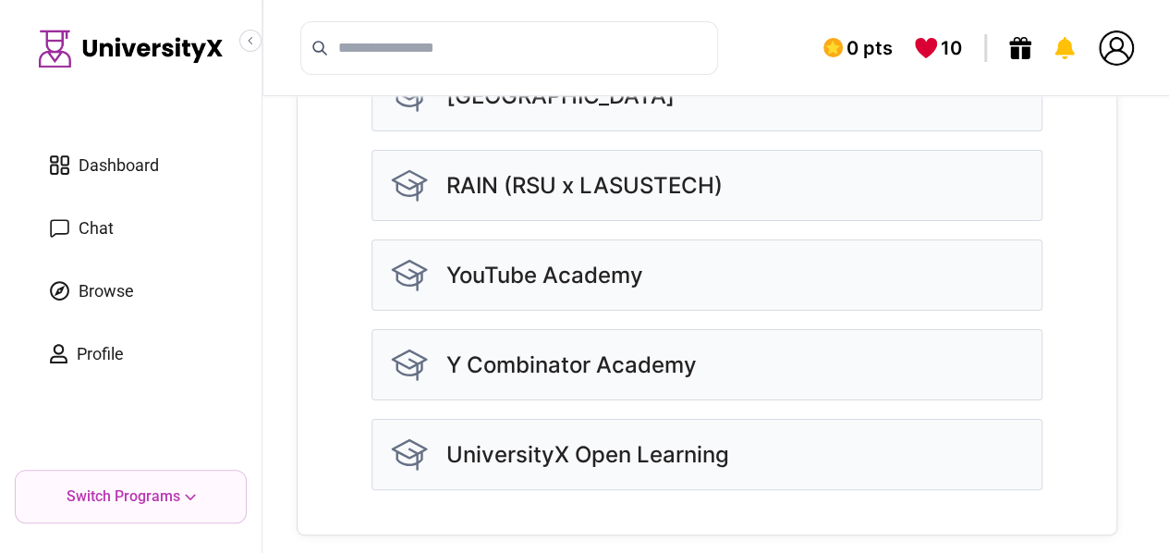
click at [177, 504] on p "Switch Programs" at bounding box center [124, 496] width 114 height 22
click at [191, 496] on icon at bounding box center [190, 497] width 10 height 6
click at [662, 452] on p "UniversityX Open Learning" at bounding box center [587, 455] width 283 height 30
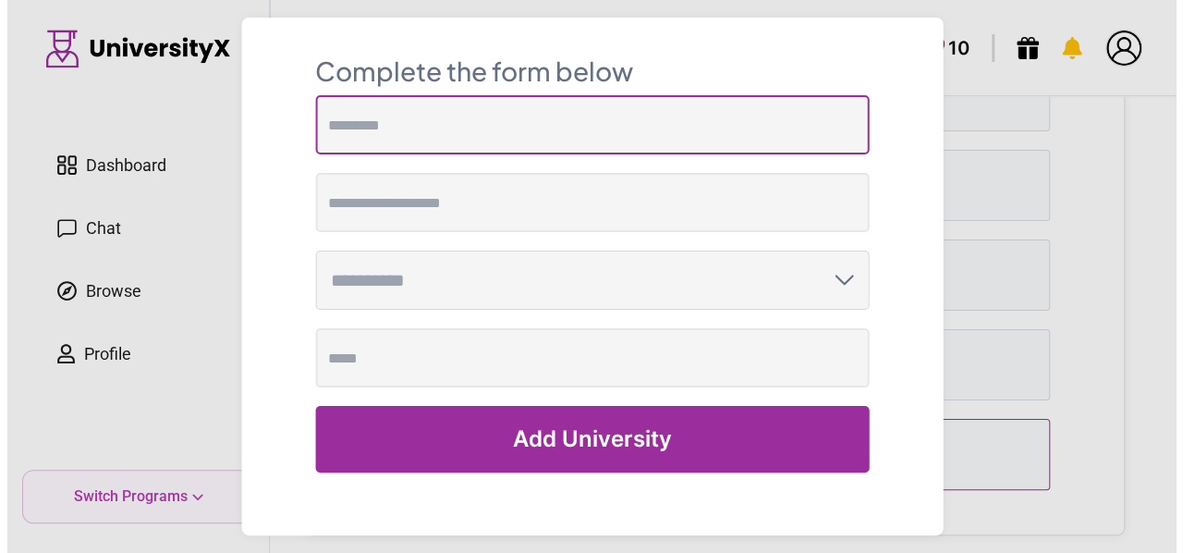
scroll to position [590, 0]
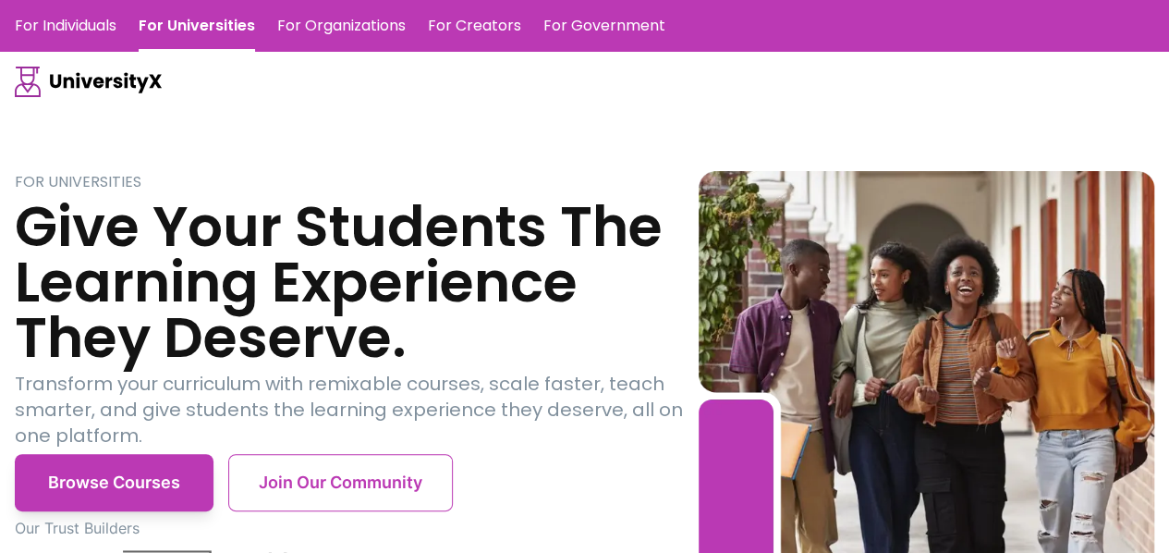
click at [81, 23] on link "For Individuals" at bounding box center [66, 26] width 102 height 52
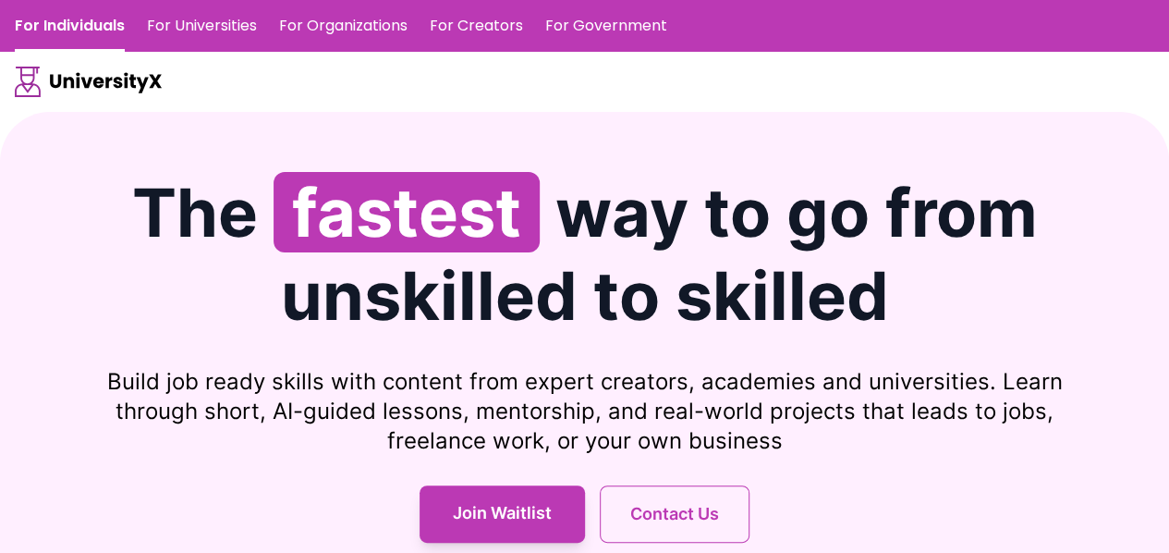
click at [338, 29] on link "For Organizations" at bounding box center [343, 26] width 128 height 52
click at [471, 22] on link "For Creators" at bounding box center [476, 26] width 93 height 52
click at [206, 31] on link "For Universities" at bounding box center [202, 26] width 110 height 52
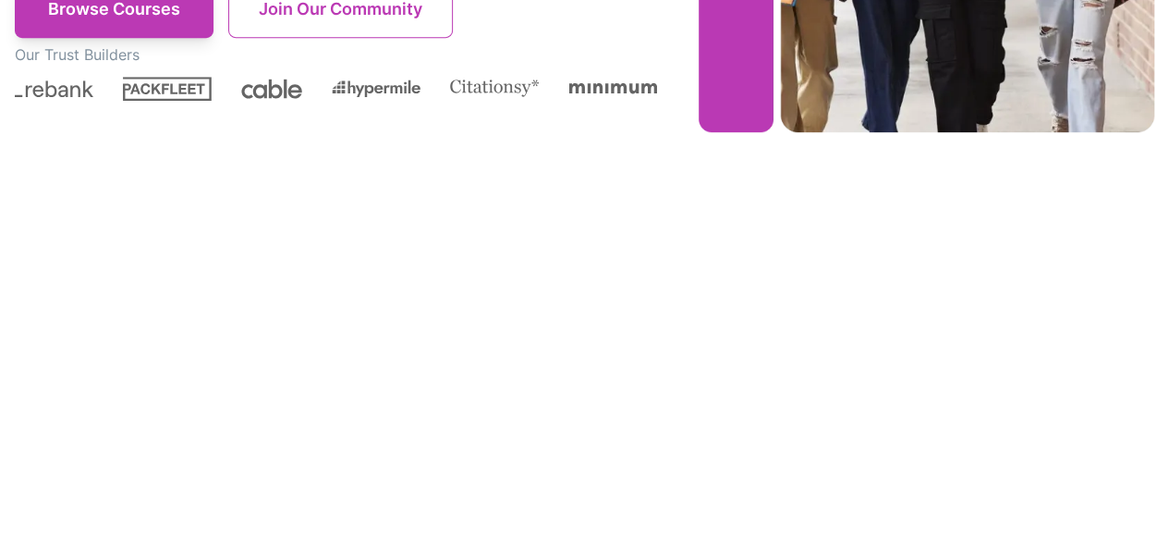
scroll to position [439, 0]
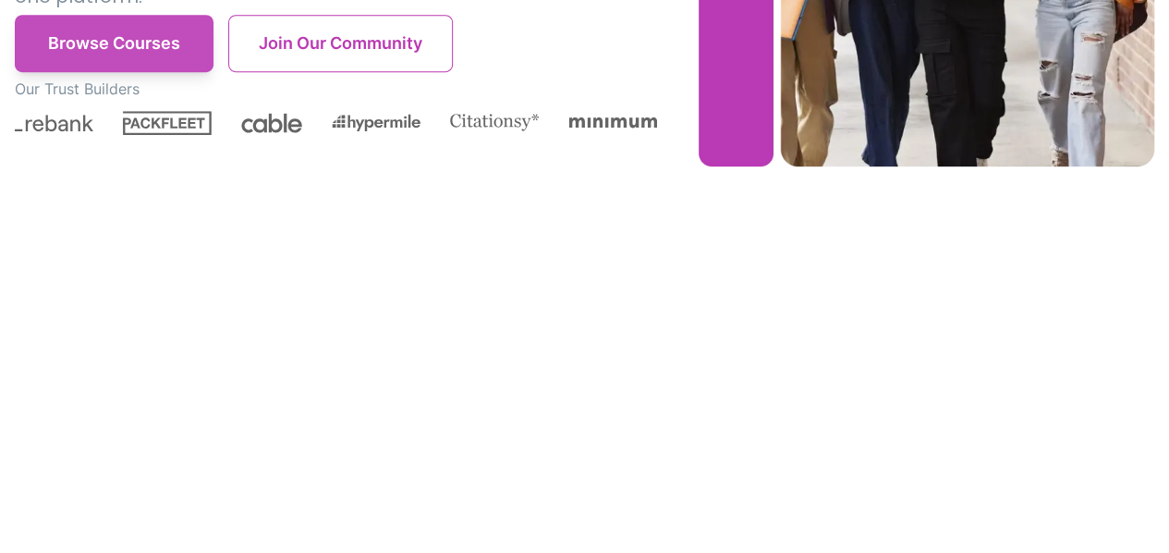
click at [153, 47] on button "Browse Courses" at bounding box center [114, 43] width 199 height 57
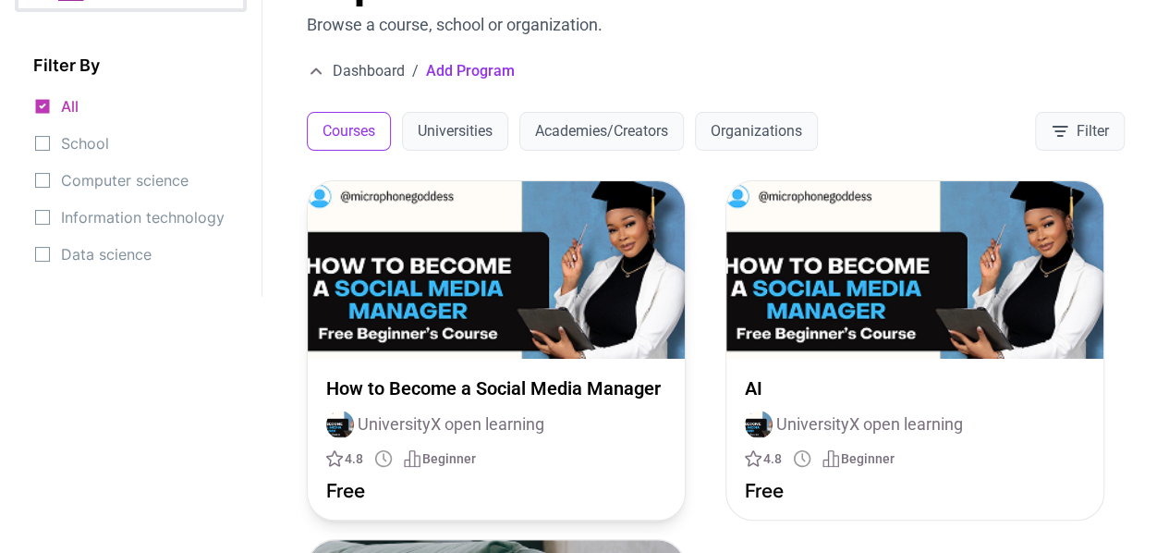
scroll to position [63, 0]
